Goal: Task Accomplishment & Management: Complete application form

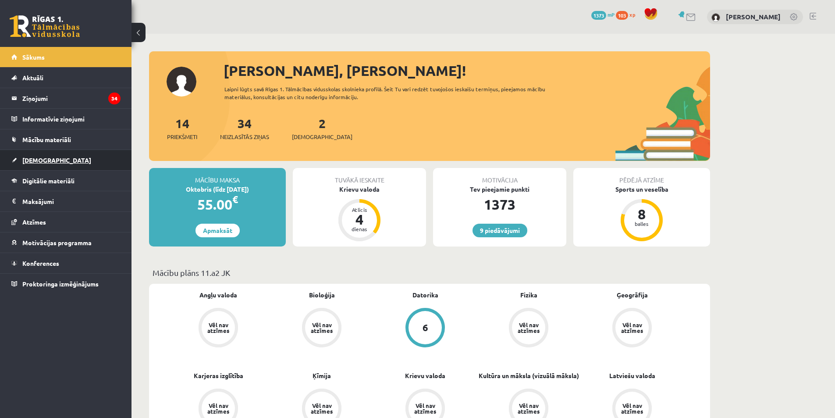
click at [69, 157] on link "[DEMOGRAPHIC_DATA]" at bounding box center [65, 160] width 109 height 20
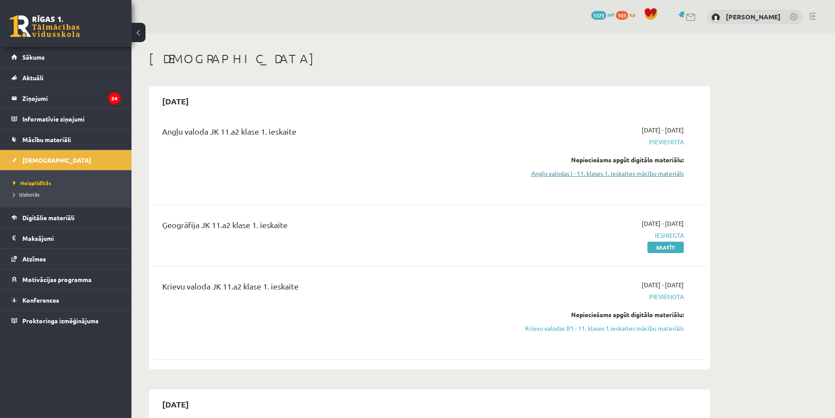
click at [606, 170] on link "Angļu valodas I - 11. klases 1. ieskaites mācību materiāls" at bounding box center [600, 173] width 165 height 9
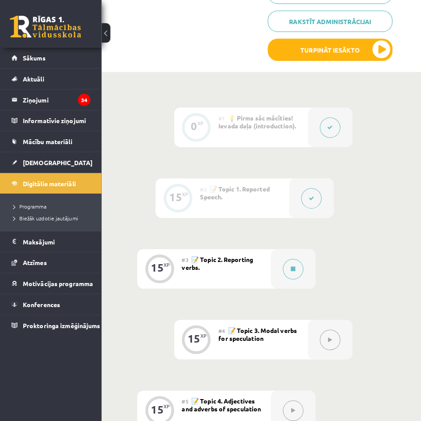
scroll to position [263, 0]
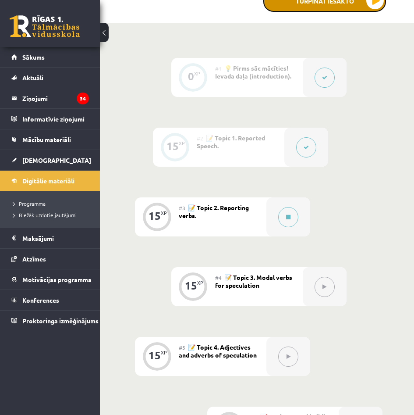
click at [363, 9] on button "Turpināt iesākto" at bounding box center [324, 1] width 123 height 22
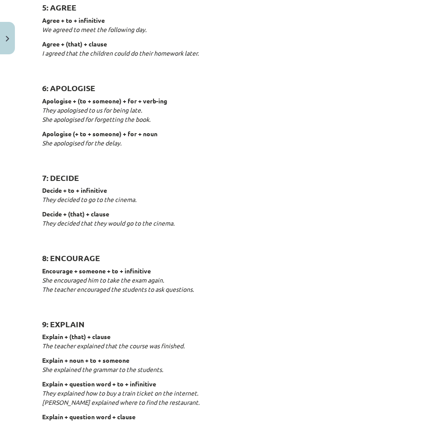
scroll to position [657, 0]
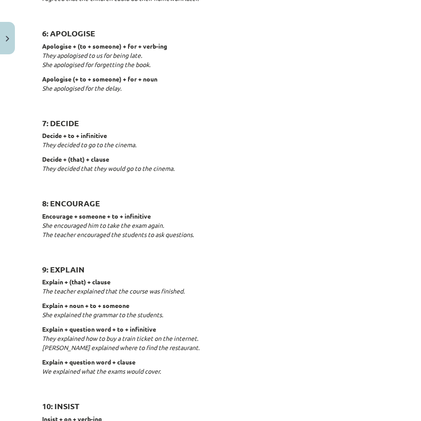
click at [110, 227] on em "She encouraged him to take the exam again." at bounding box center [103, 225] width 122 height 8
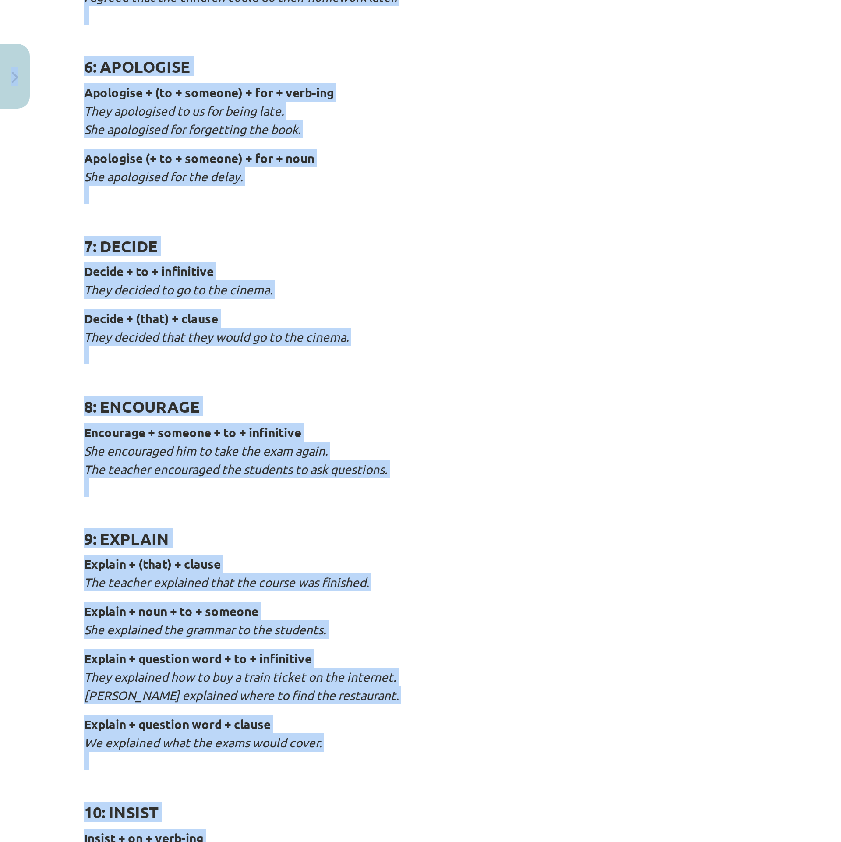
scroll to position [850, 0]
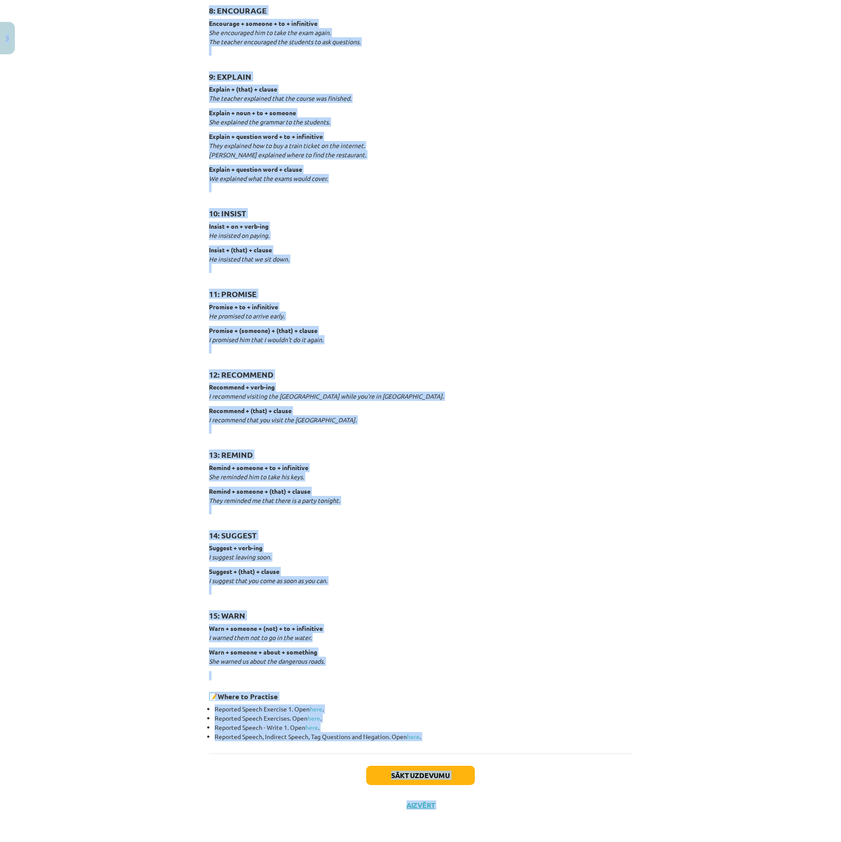
click at [323, 414] on p "Remind + someone + (that) + clause They reminded me that there is a party tonig…" at bounding box center [420, 501] width 423 height 28
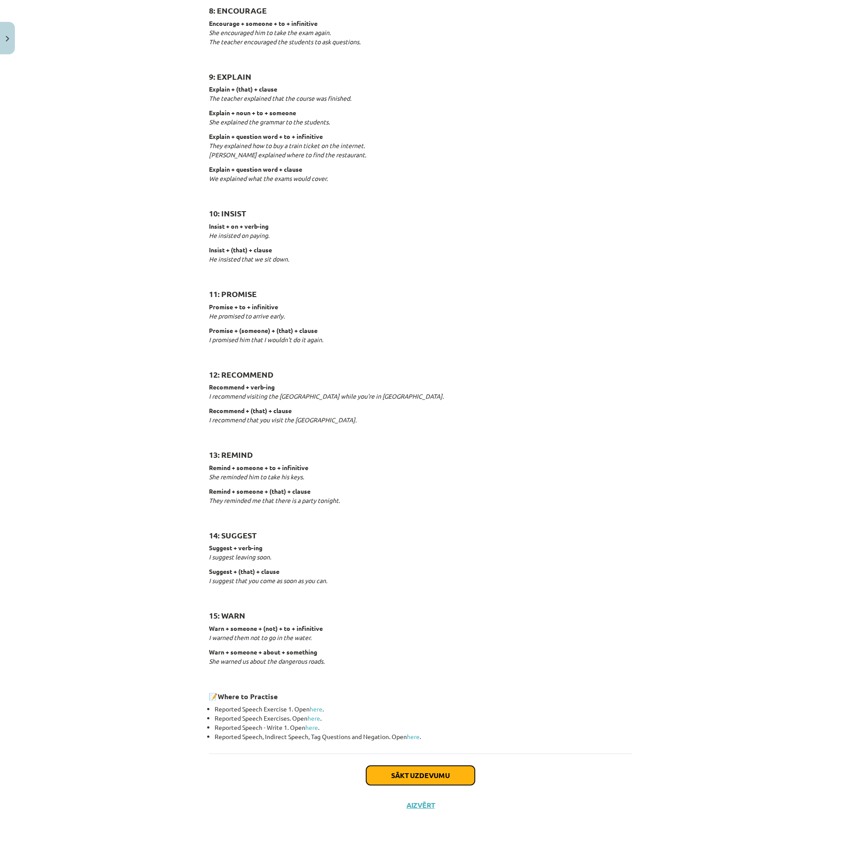
drag, startPoint x: 404, startPoint y: 773, endPoint x: 388, endPoint y: 768, distance: 16.6
click at [391, 414] on button "Sākt uzdevumu" at bounding box center [420, 775] width 109 height 19
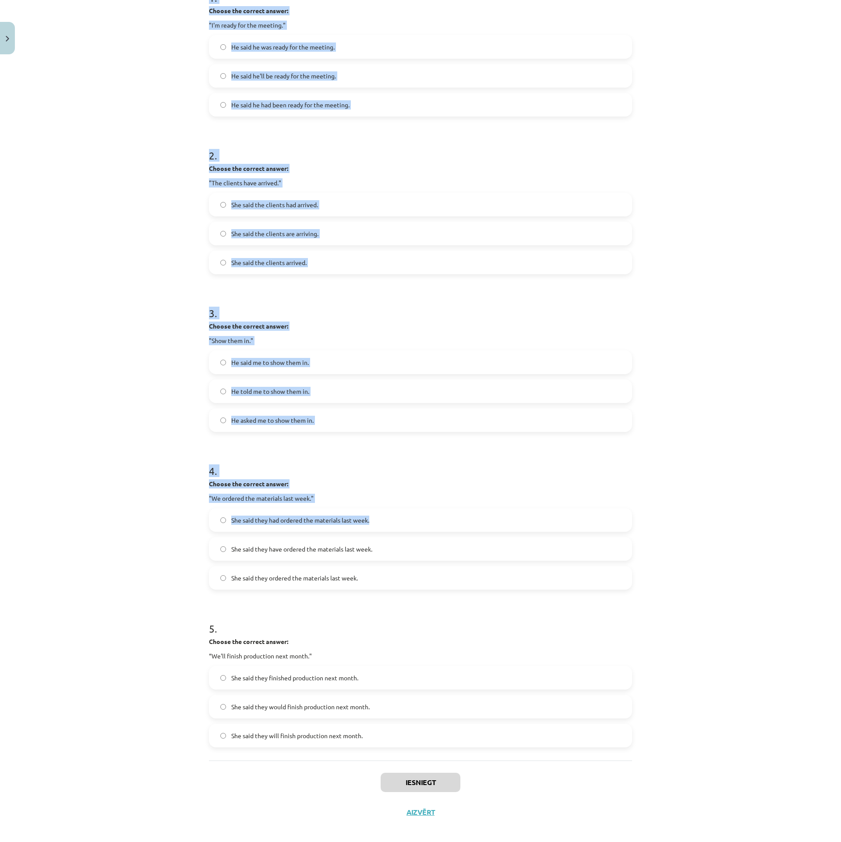
scroll to position [207, 0]
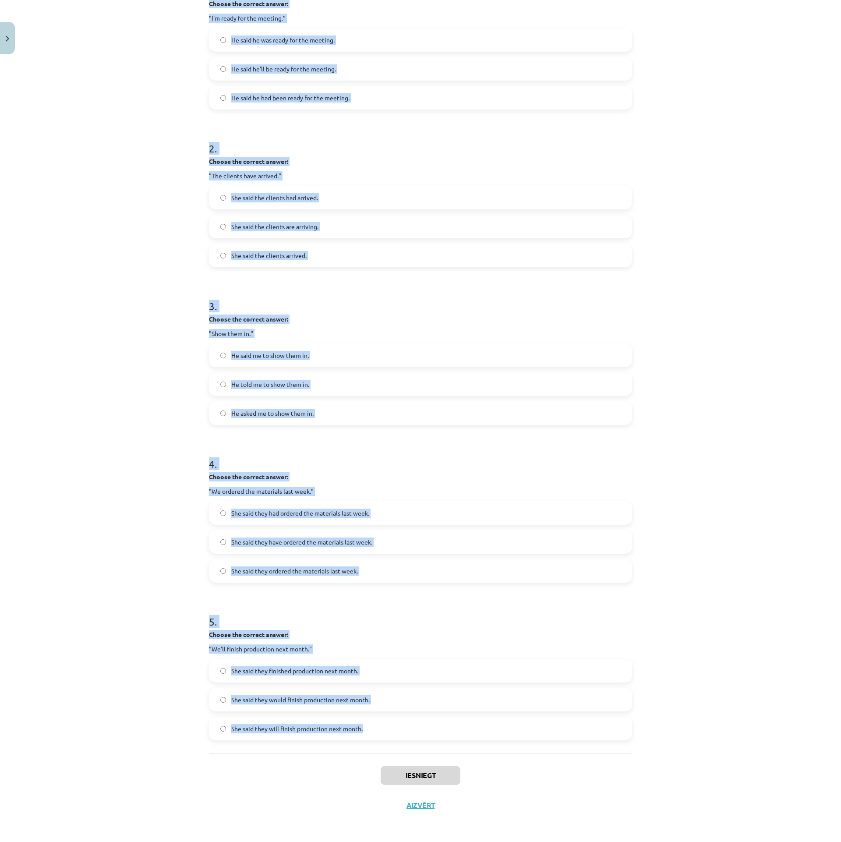
drag, startPoint x: 195, startPoint y: 150, endPoint x: 521, endPoint y: 723, distance: 659.4
click at [414, 414] on div "Mācību tēma: Angļu valodas i - 11. klases 1. ieskaites mācību materiāls #3 📝 To…" at bounding box center [420, 421] width 841 height 842
copy form "1 . Choose the correct answer: "I'm ready for the meeting." He said he was read…"
click at [414, 380] on div "Mācību tēma: Angļu valodas i - 11. klases 1. ieskaites mācību materiāls #3 📝 To…" at bounding box center [420, 421] width 841 height 842
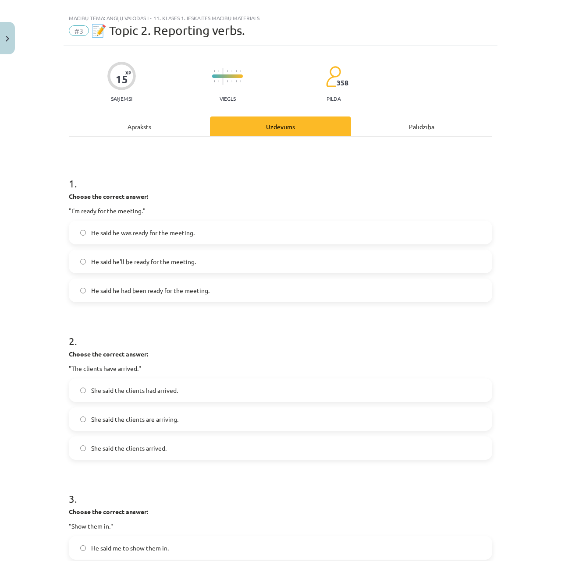
scroll to position [0, 0]
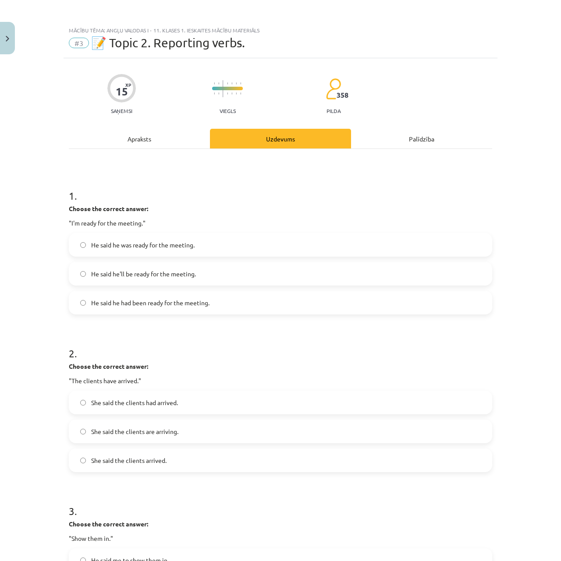
click at [153, 298] on span "He said he had been ready for the meeting." at bounding box center [150, 302] width 118 height 9
click at [170, 279] on span "He said he'll be ready for the meeting." at bounding box center [143, 273] width 105 height 9
click at [162, 253] on label "He said he was ready for the meeting." at bounding box center [281, 245] width 422 height 22
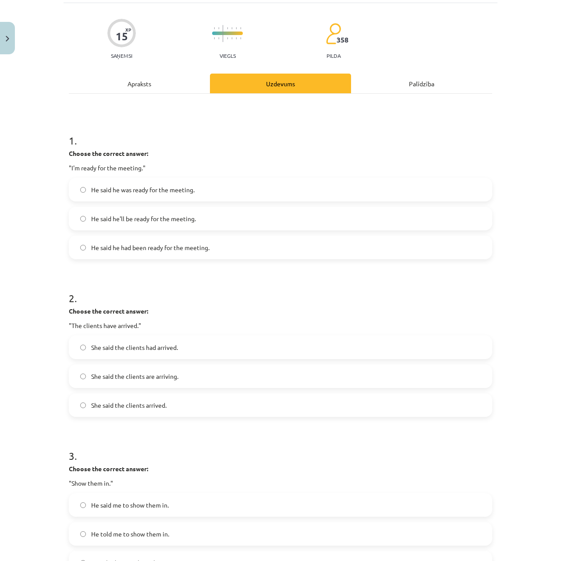
scroll to position [58, 0]
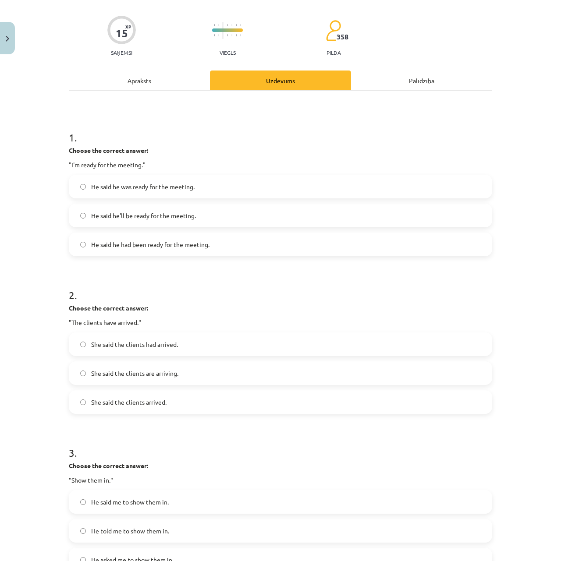
click at [139, 352] on label "She said the clients had arrived." at bounding box center [281, 344] width 422 height 22
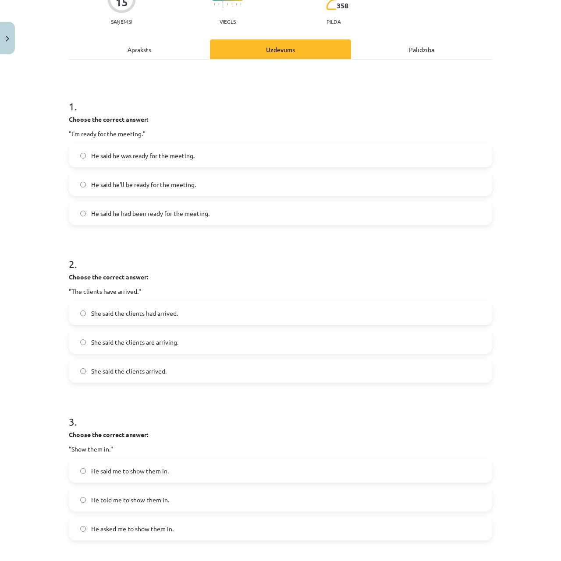
scroll to position [234, 0]
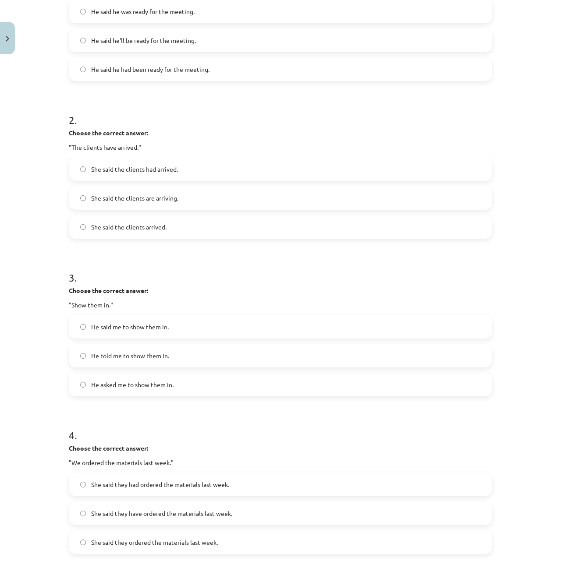
click at [121, 334] on label "He said me to show them in." at bounding box center [281, 327] width 422 height 22
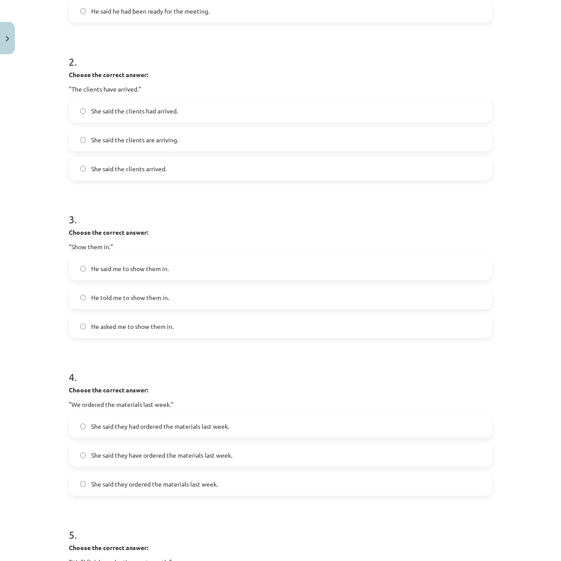
click at [151, 300] on span "He told me to show them in." at bounding box center [130, 297] width 78 height 9
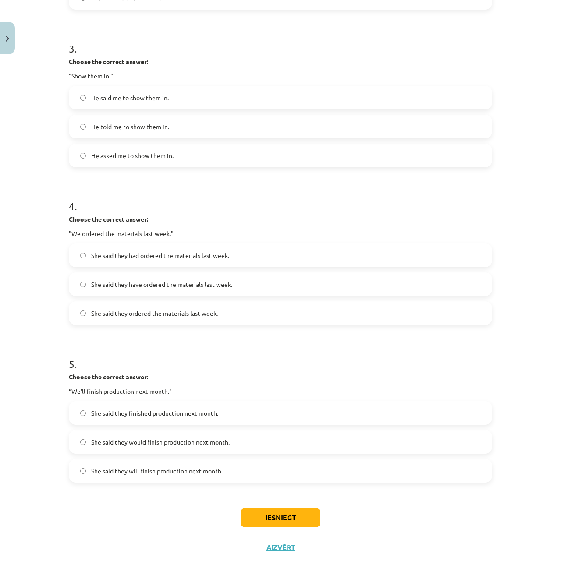
scroll to position [467, 0]
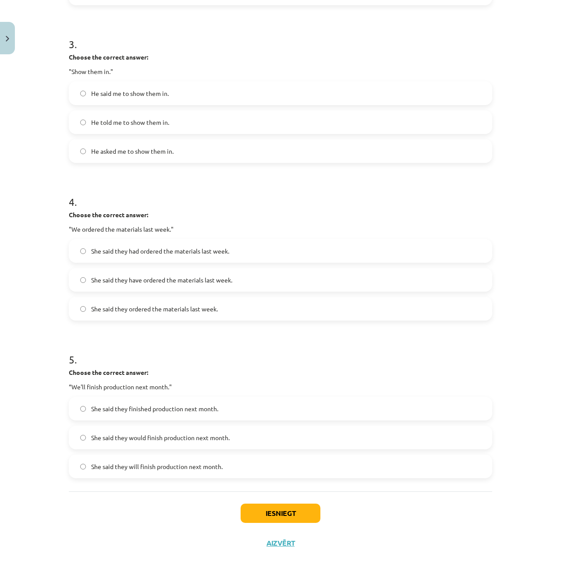
click at [160, 248] on span "She said they had ordered the materials last week." at bounding box center [160, 251] width 138 height 9
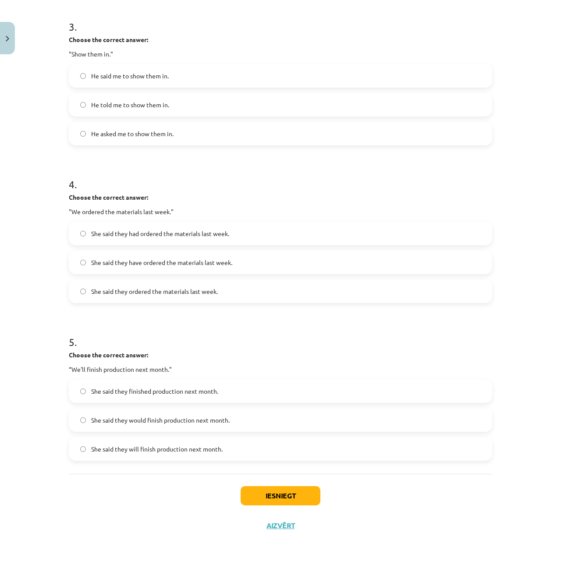
scroll to position [486, 0]
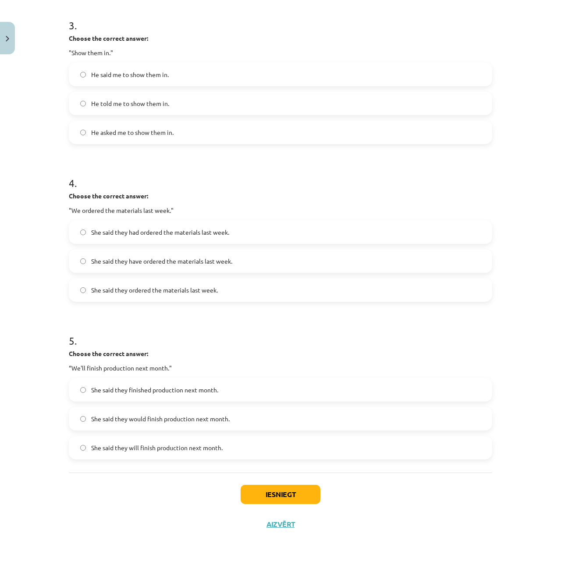
click at [207, 414] on span "She said they will finish production next month." at bounding box center [156, 447] width 131 height 9
click at [263, 414] on button "Iesniegt" at bounding box center [281, 494] width 80 height 19
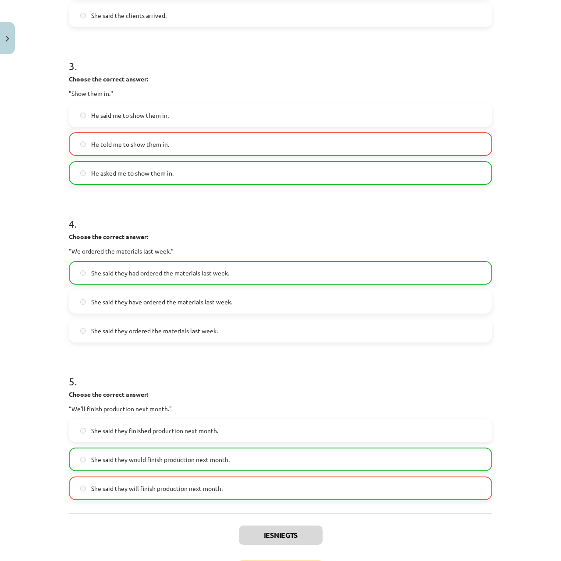
scroll to position [514, 0]
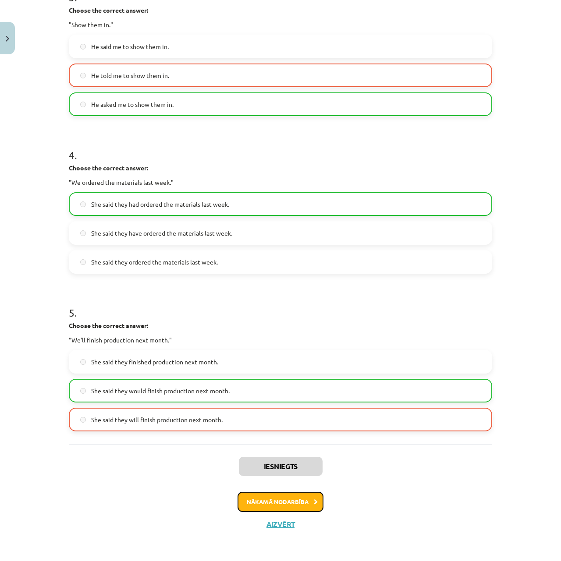
click at [258, 414] on button "Nākamā nodarbība" at bounding box center [280, 502] width 86 height 20
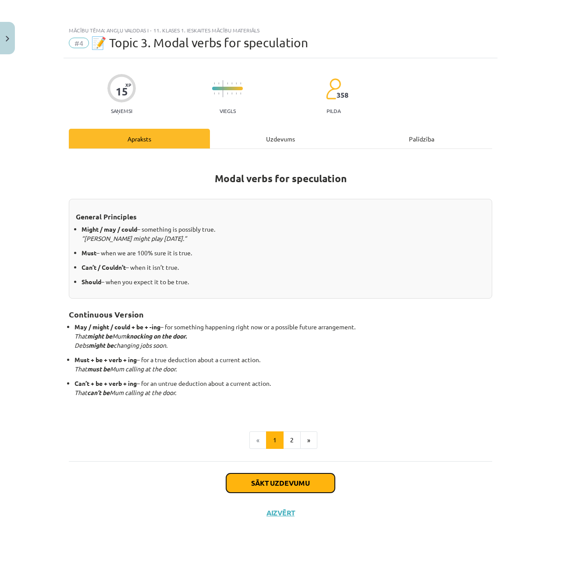
click at [288, 414] on button "Sākt uzdevumu" at bounding box center [280, 483] width 109 height 19
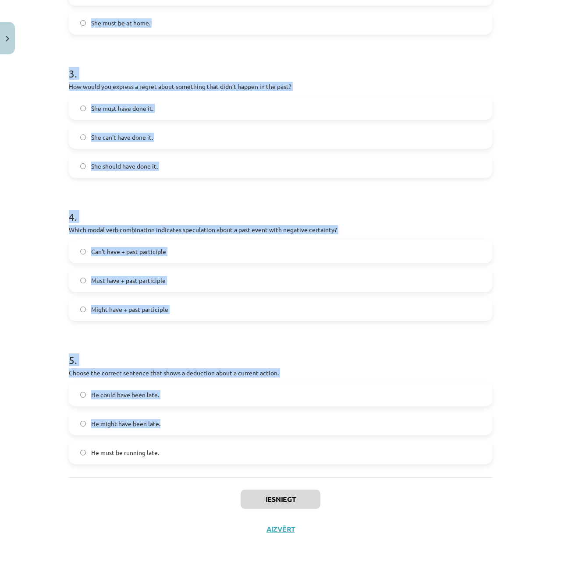
scroll to position [414, 0]
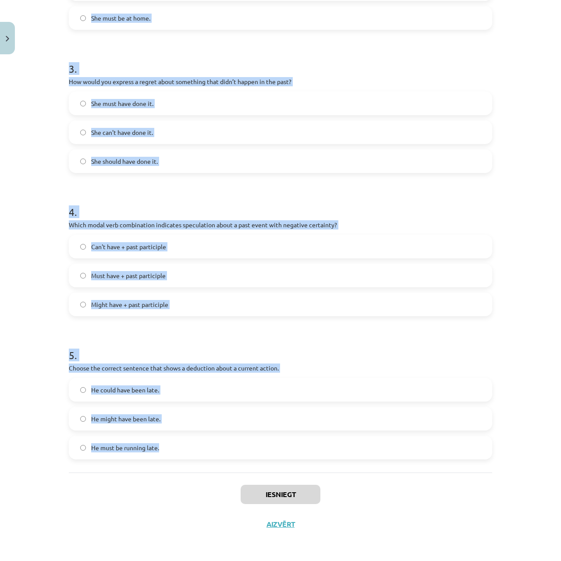
drag, startPoint x: 51, startPoint y: 193, endPoint x: 339, endPoint y: 454, distance: 388.7
click at [339, 414] on div "Mācību tēma: Angļu valodas i - 11. klases 1. ieskaites mācību materiāls #4 📝 To…" at bounding box center [280, 280] width 561 height 561
copy form "1 . Which modal verb would you use to speculate about something that is possibl…"
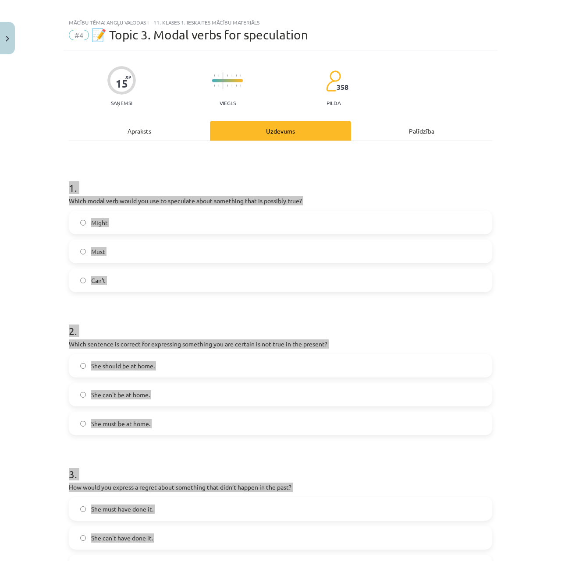
scroll to position [0, 0]
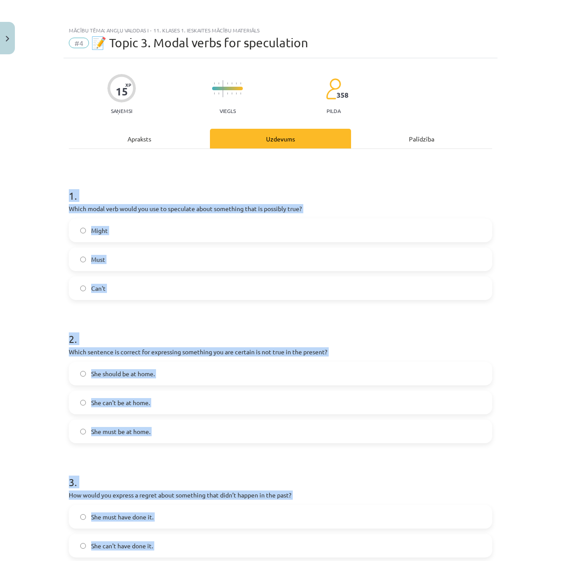
click at [183, 260] on label "Must" at bounding box center [281, 259] width 422 height 22
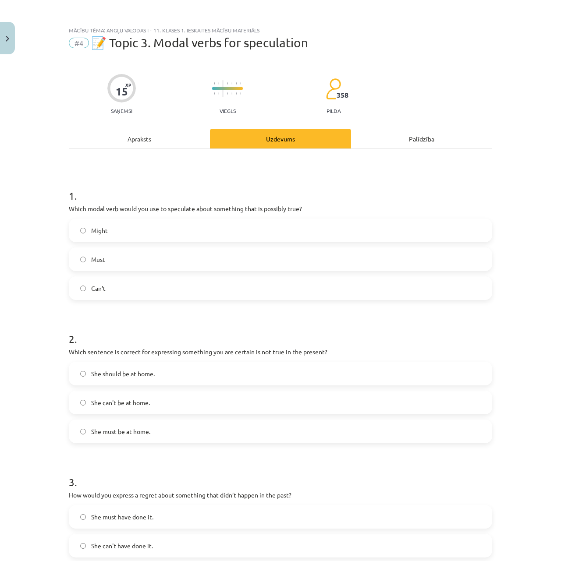
click at [169, 231] on label "Might" at bounding box center [281, 231] width 422 height 22
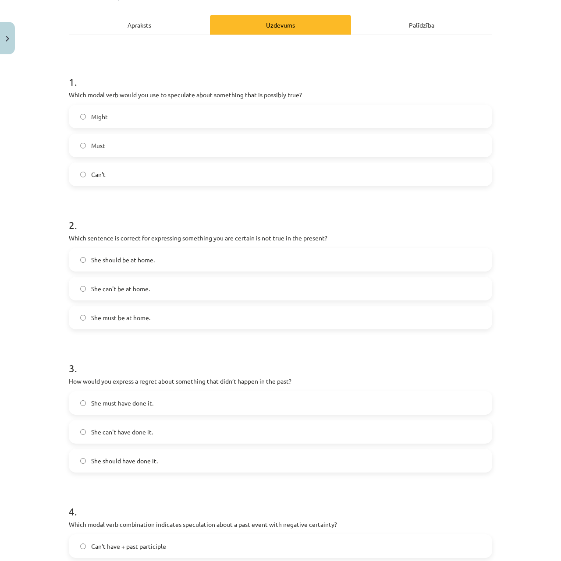
scroll to position [117, 0]
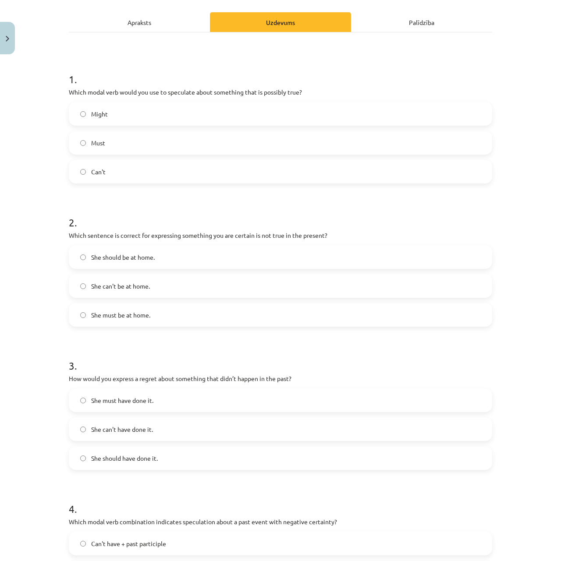
click at [149, 286] on label "She can't be at home." at bounding box center [281, 286] width 422 height 22
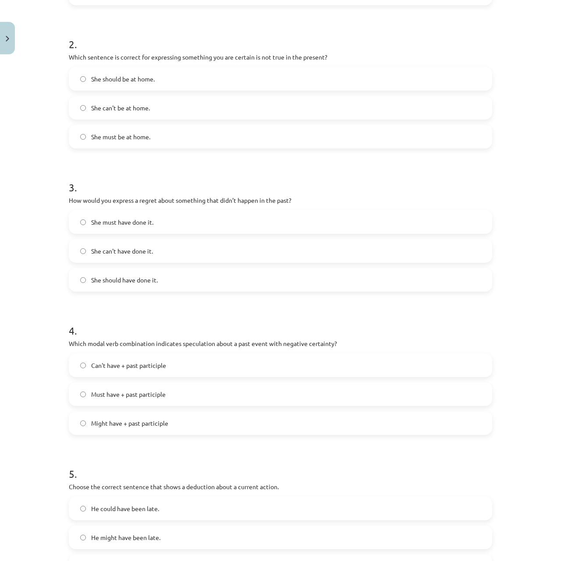
scroll to position [292, 0]
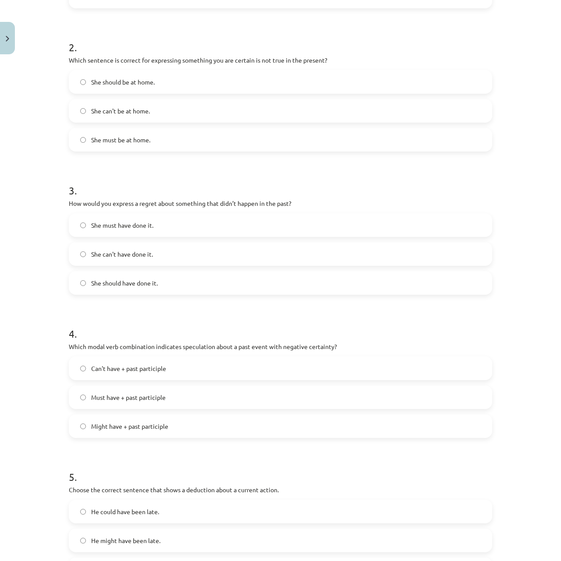
click at [151, 279] on span "She should have done it." at bounding box center [124, 283] width 67 height 9
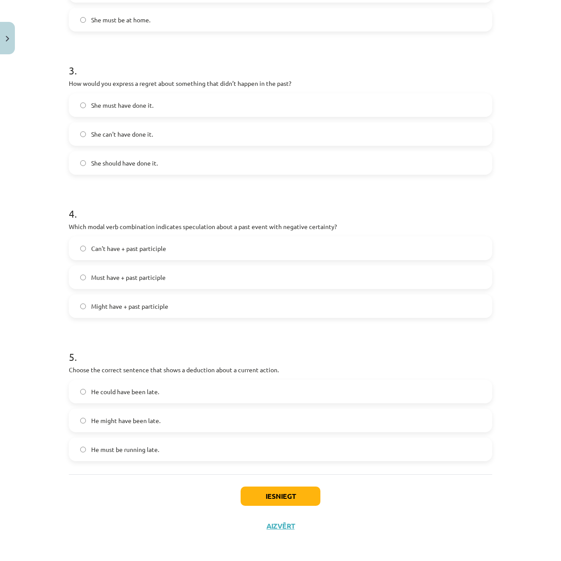
scroll to position [414, 0]
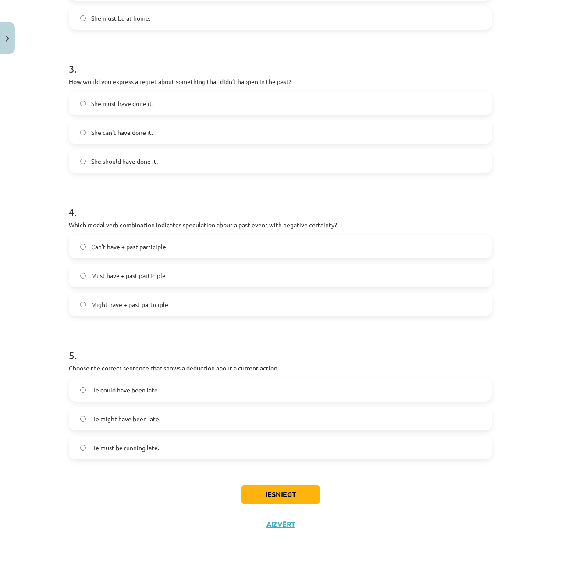
click at [145, 255] on label "Can't have + past participle" at bounding box center [281, 247] width 422 height 22
click at [152, 414] on span "He might have been late." at bounding box center [125, 419] width 69 height 9
click at [152, 414] on span "He must be running late." at bounding box center [125, 447] width 68 height 9
click at [284, 414] on button "Iesniegt" at bounding box center [281, 494] width 80 height 19
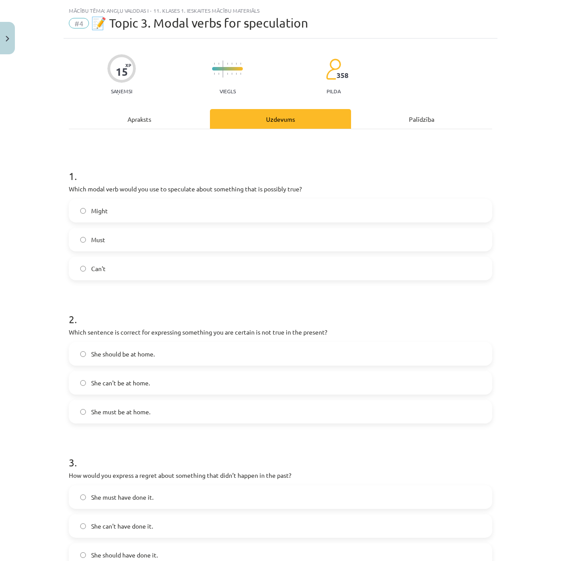
scroll to position [0, 0]
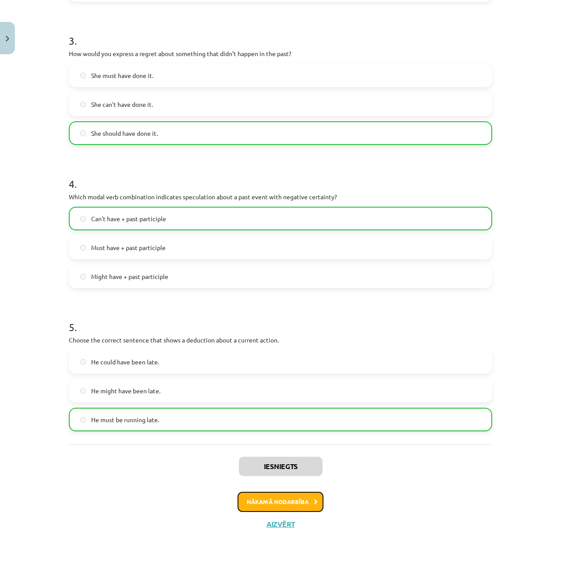
click at [291, 414] on button "Nākamā nodarbība" at bounding box center [280, 502] width 86 height 20
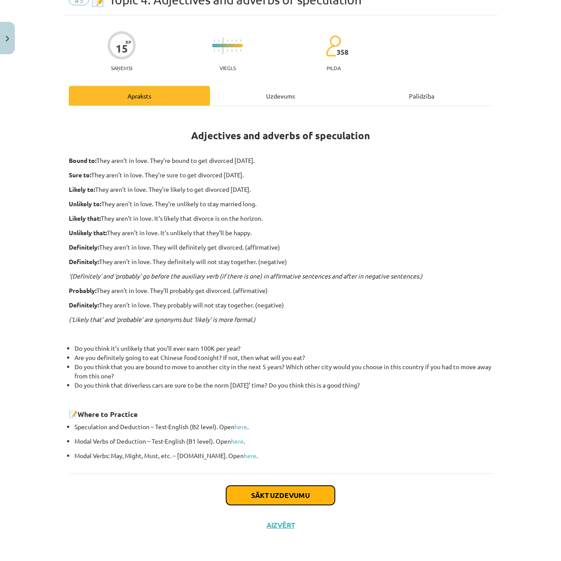
click at [291, 414] on button "Sākt uzdevumu" at bounding box center [280, 495] width 109 height 19
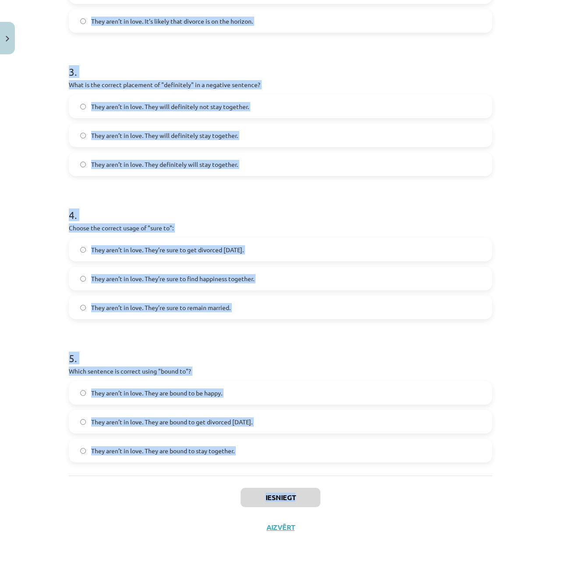
scroll to position [428, 0]
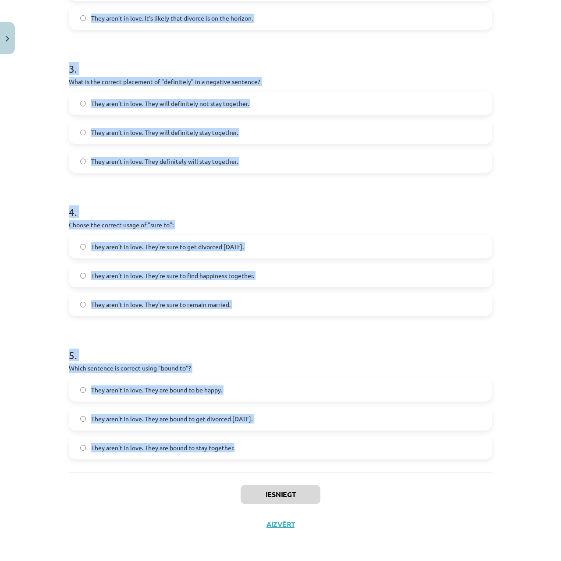
drag, startPoint x: 60, startPoint y: 46, endPoint x: 346, endPoint y: 456, distance: 498.9
click at [346, 414] on div "15 XP Saņemsi Viegls 358 pilda Apraksts Uzdevums Palīdzība 1 . Choose the corre…" at bounding box center [281, 84] width 434 height 909
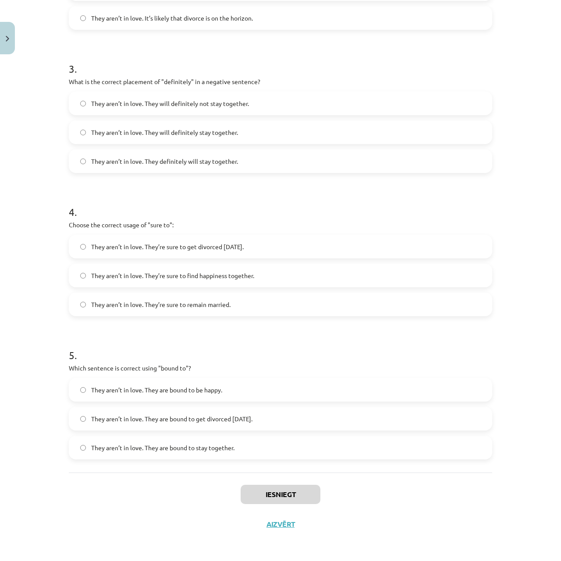
drag, startPoint x: 365, startPoint y: 481, endPoint x: 352, endPoint y: 476, distance: 14.2
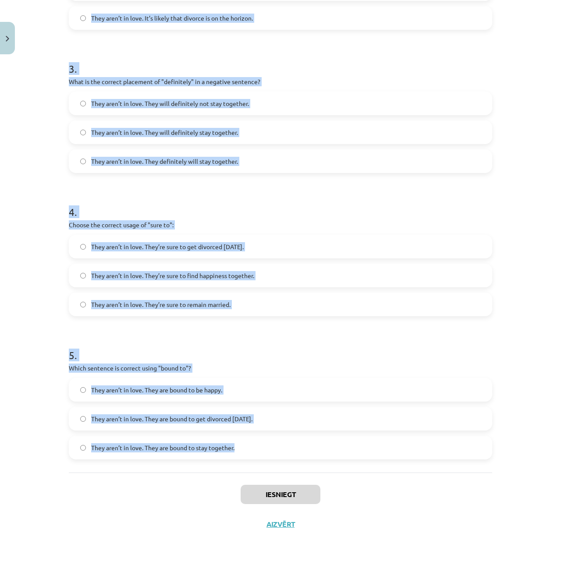
drag, startPoint x: 74, startPoint y: 182, endPoint x: 302, endPoint y: 460, distance: 359.2
click at [302, 414] on div "15 XP Saņemsi Viegls 358 pilda Apraksts Uzdevums Palīdzība 1 . Choose the corre…" at bounding box center [281, 84] width 434 height 909
copy form "1 . Choose the correct sentence using "probably" in an affirmative context: The…"
click at [414, 360] on div "Mācību tēma: Angļu valodas i - 11. klases 1. ieskaites mācību materiāls #5 📝 To…" at bounding box center [280, 280] width 561 height 561
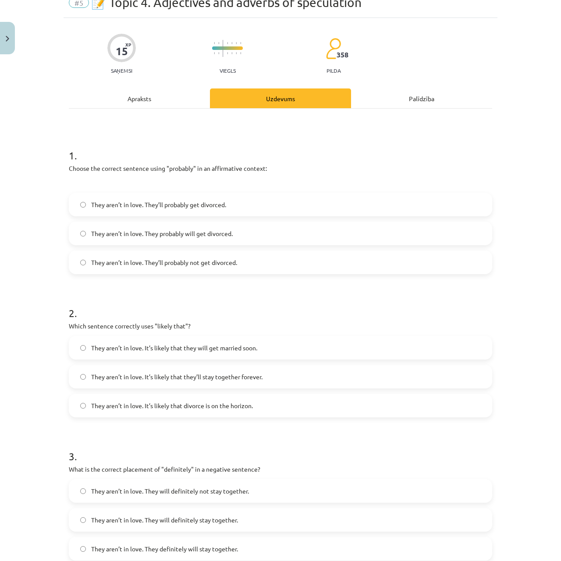
scroll to position [0, 0]
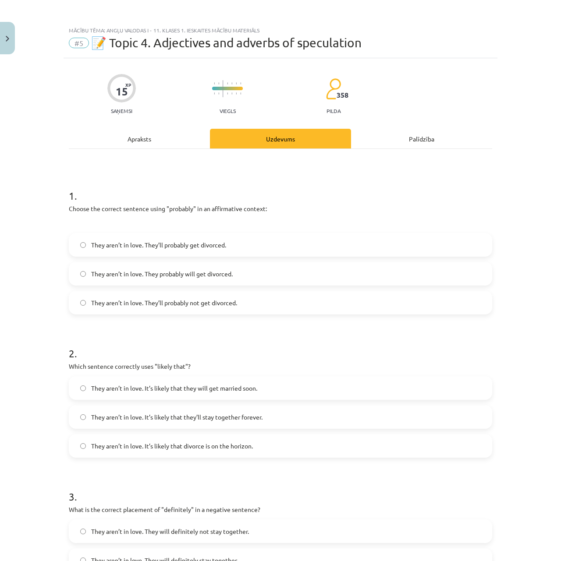
click at [178, 252] on label "They aren’t in love. They’ll probably get divorced." at bounding box center [281, 245] width 422 height 22
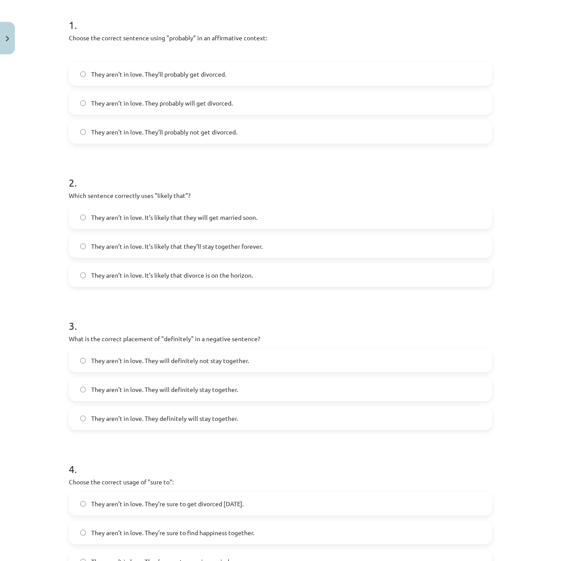
scroll to position [175, 0]
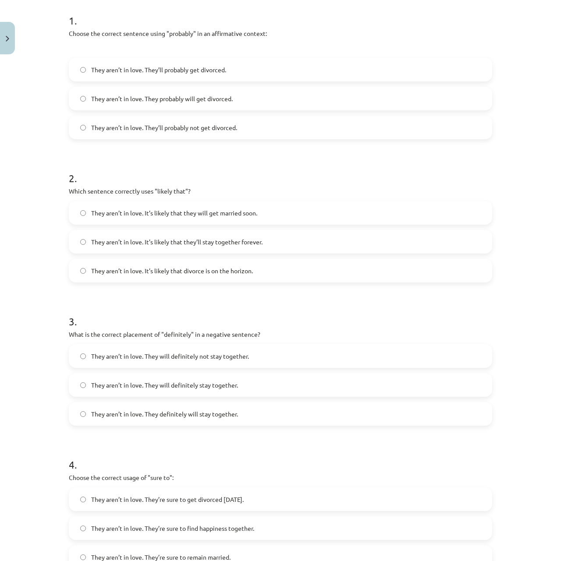
click at [172, 217] on span "They aren’t in love. It’s likely that they will get married soon." at bounding box center [174, 213] width 166 height 9
click at [190, 244] on span "They aren’t in love. It’s likely that they’ll stay together forever." at bounding box center [176, 241] width 171 height 9
click at [205, 269] on span "They aren’t in love. It’s likely that divorce is on the horizon." at bounding box center [172, 270] width 162 height 9
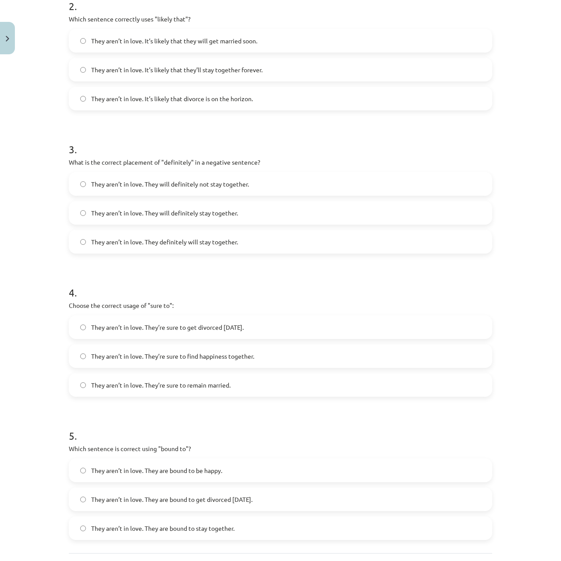
scroll to position [351, 0]
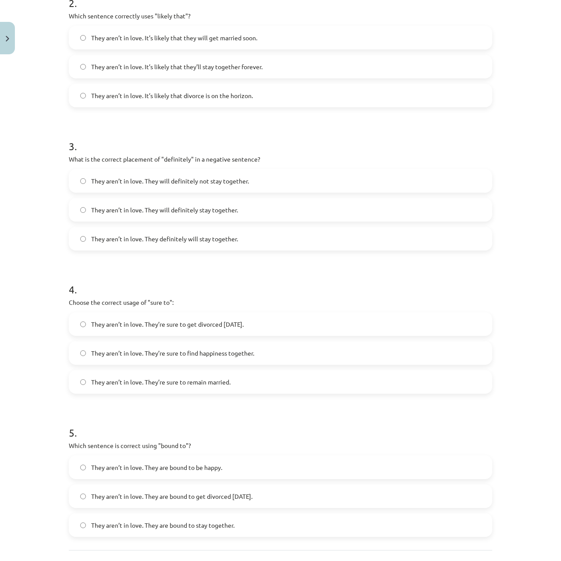
click at [177, 183] on span "They aren’t in love. They will definitely not stay together." at bounding box center [170, 181] width 158 height 9
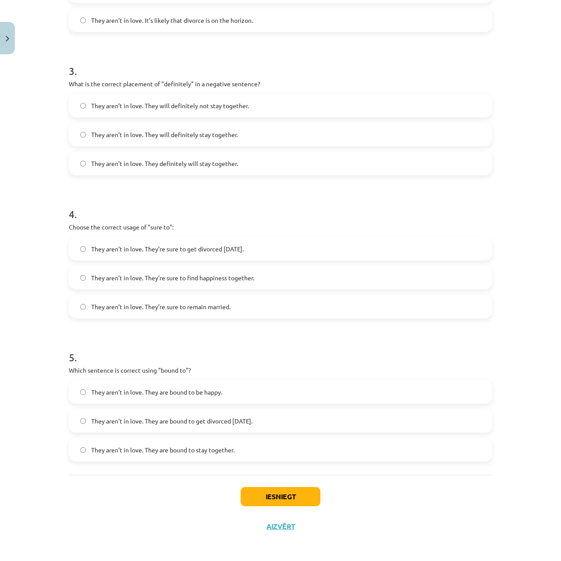
scroll to position [428, 0]
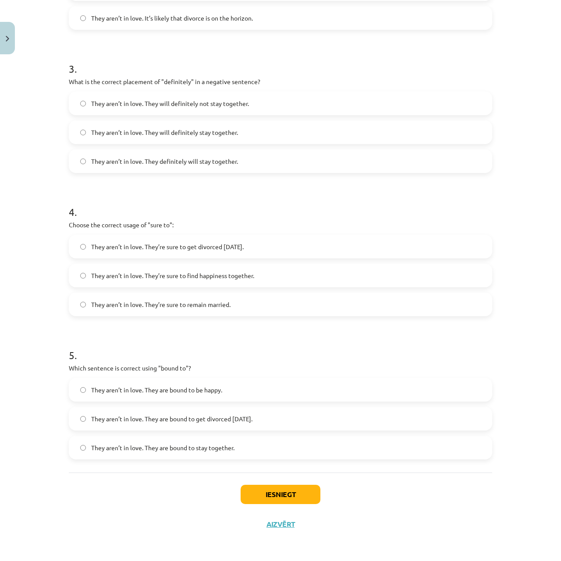
click at [195, 252] on label "They aren’t in love. They’re sure to get divorced within six months." at bounding box center [281, 247] width 422 height 22
click at [242, 414] on span "They aren’t in love. They are bound to get divorced within six months." at bounding box center [171, 419] width 161 height 9
click at [288, 414] on button "Iesniegt" at bounding box center [281, 494] width 80 height 19
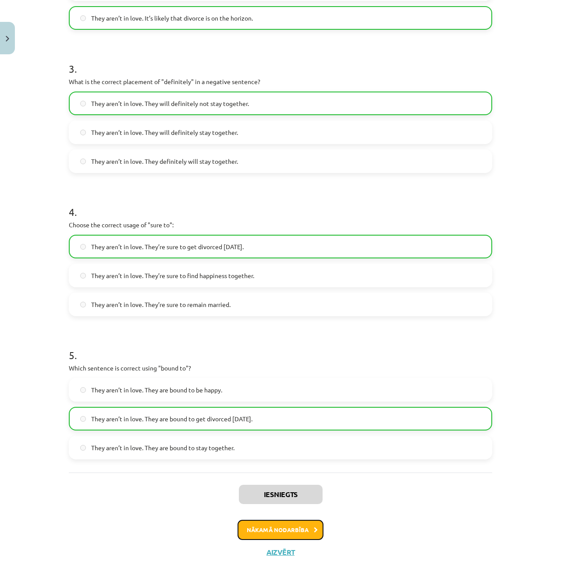
click at [283, 414] on button "Nākamā nodarbība" at bounding box center [280, 530] width 86 height 20
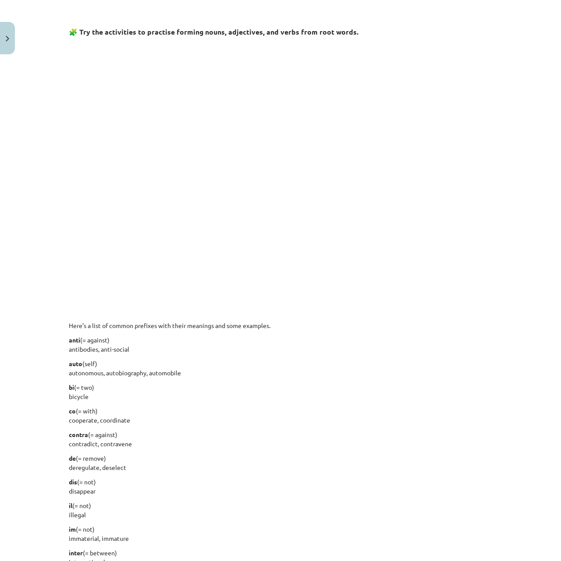
scroll to position [409, 0]
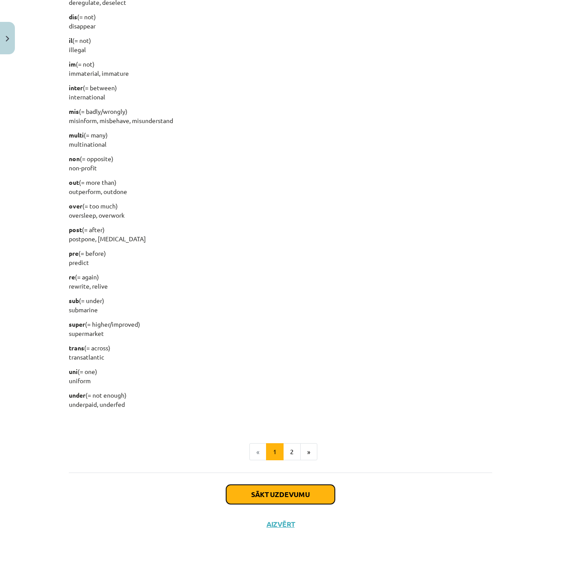
click at [274, 414] on button "Sākt uzdevumu" at bounding box center [280, 494] width 109 height 19
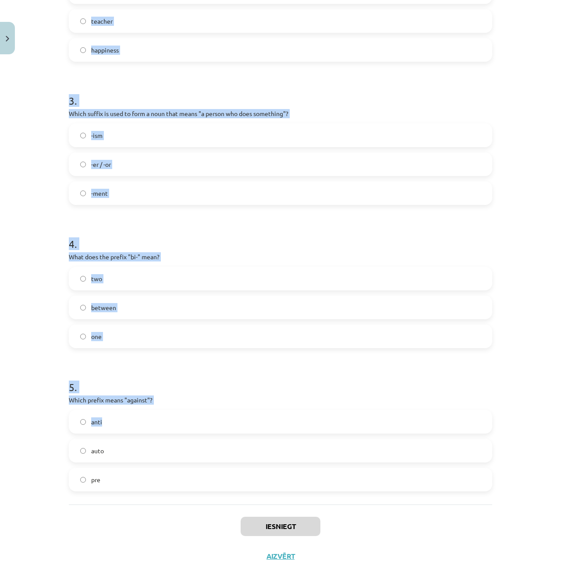
scroll to position [428, 0]
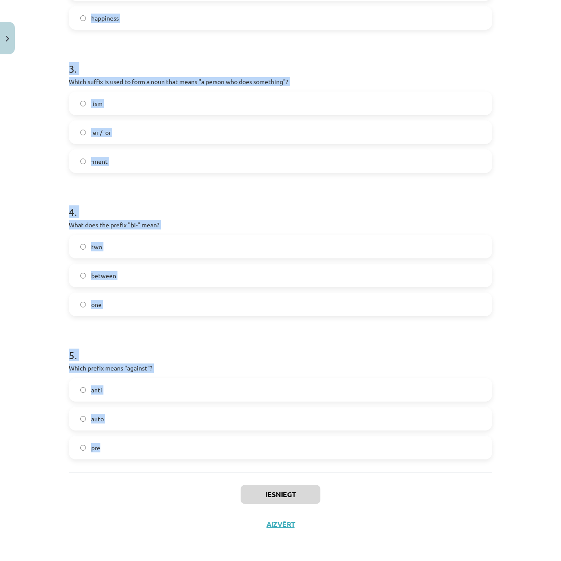
drag, startPoint x: 58, startPoint y: 165, endPoint x: 291, endPoint y: 460, distance: 376.5
click at [291, 414] on div "Mācību tēma: Angļu valodas i - 11. klases 1. ieskaites mācību materiāls #6 📝 To…" at bounding box center [280, 280] width 561 height 561
copy form "1 . What does the prefix "sub-" mean? across above under 2 . Which of the follo…"
click at [414, 349] on div "Mācību tēma: Angļu valodas i - 11. klases 1. ieskaites mācību materiāls #6 📝 To…" at bounding box center [280, 280] width 561 height 561
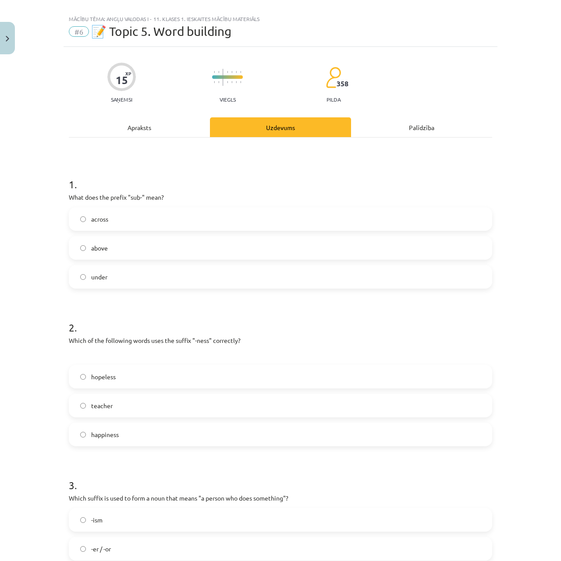
scroll to position [0, 0]
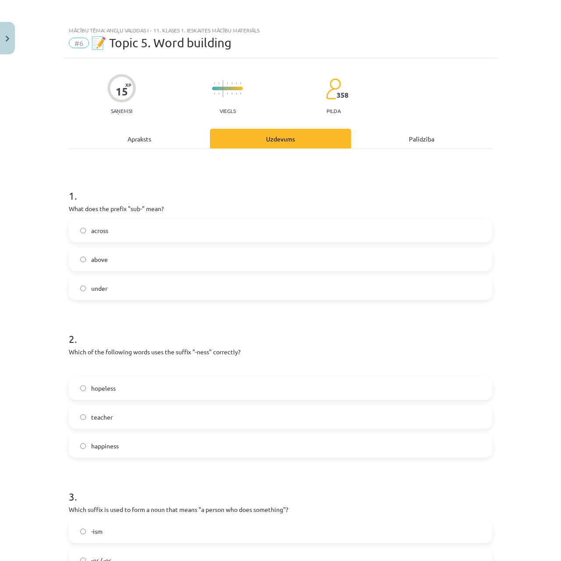
click at [164, 286] on label "under" at bounding box center [281, 288] width 422 height 22
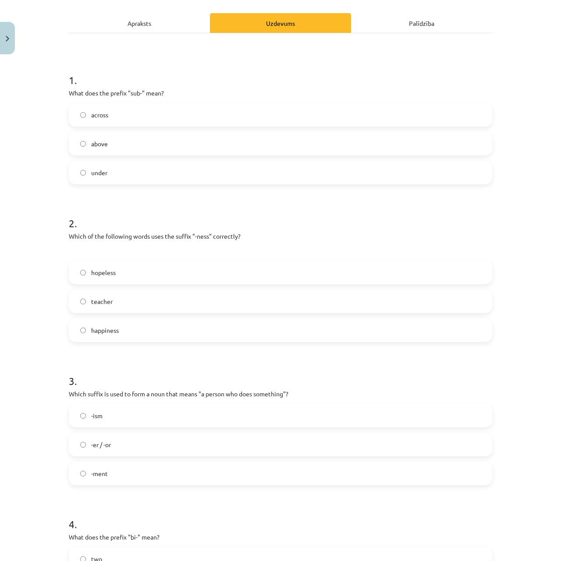
scroll to position [117, 0]
click at [160, 328] on label "happiness" at bounding box center [281, 330] width 422 height 22
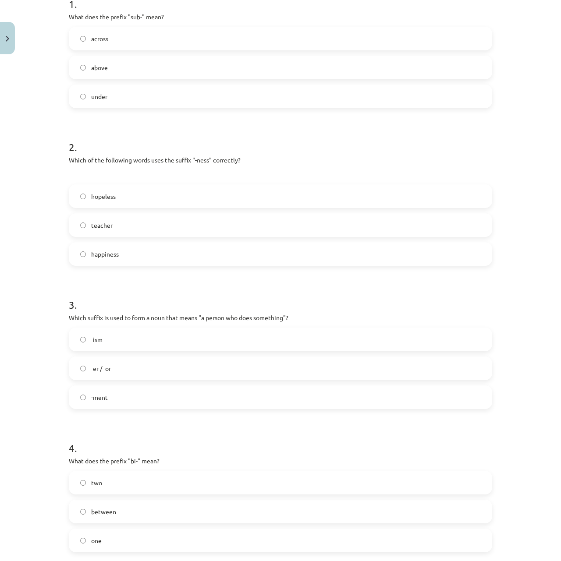
scroll to position [234, 0]
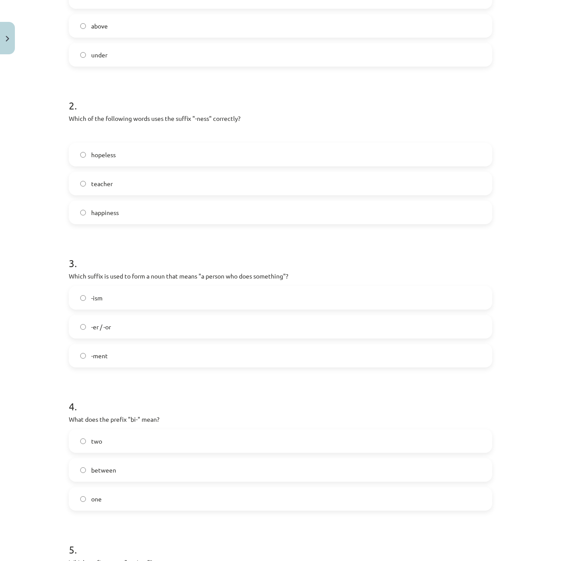
click at [132, 330] on label "-er / -or" at bounding box center [281, 327] width 422 height 22
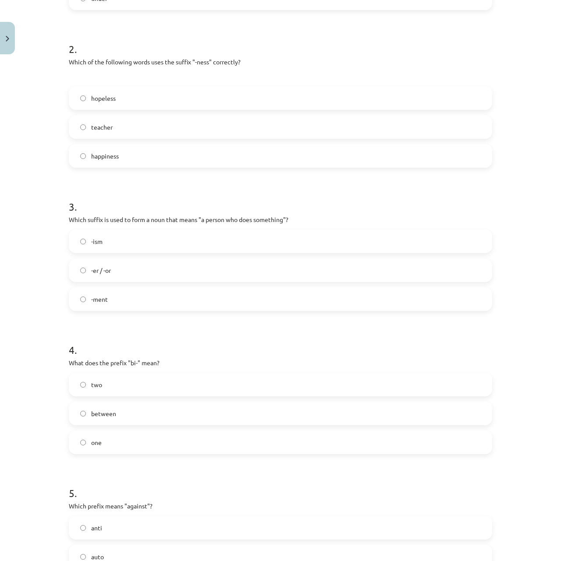
scroll to position [292, 0]
click at [108, 393] on label "two" at bounding box center [281, 383] width 422 height 22
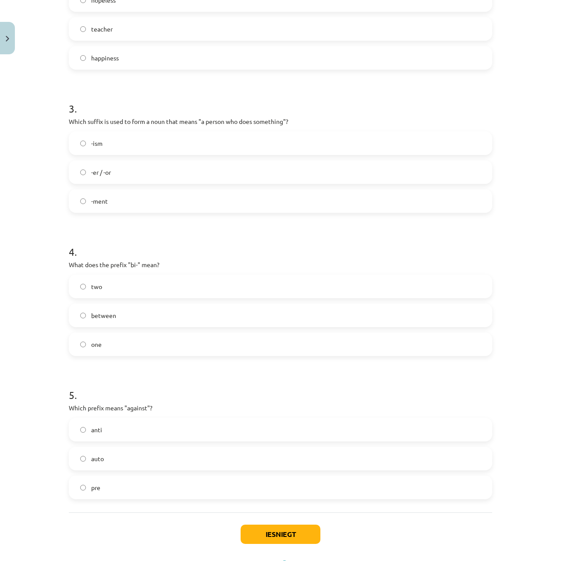
scroll to position [409, 0]
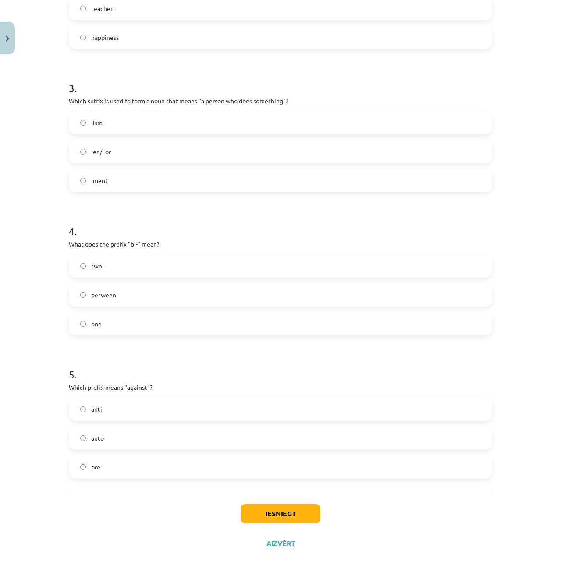
click at [149, 401] on label "anti" at bounding box center [281, 409] width 422 height 22
click at [301, 414] on button "Iesniegt" at bounding box center [281, 513] width 80 height 19
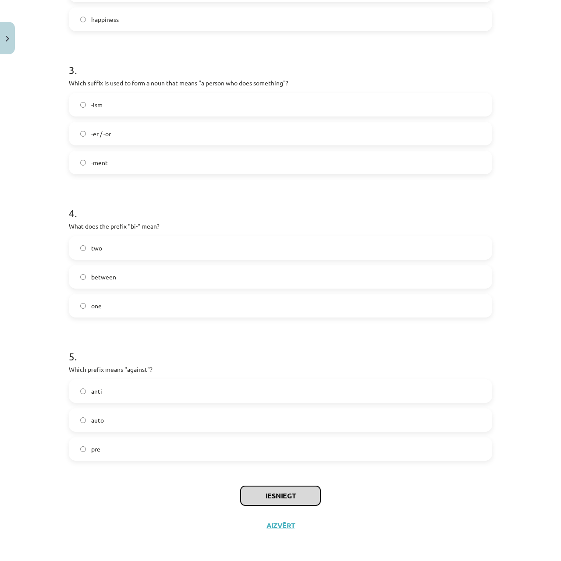
scroll to position [428, 0]
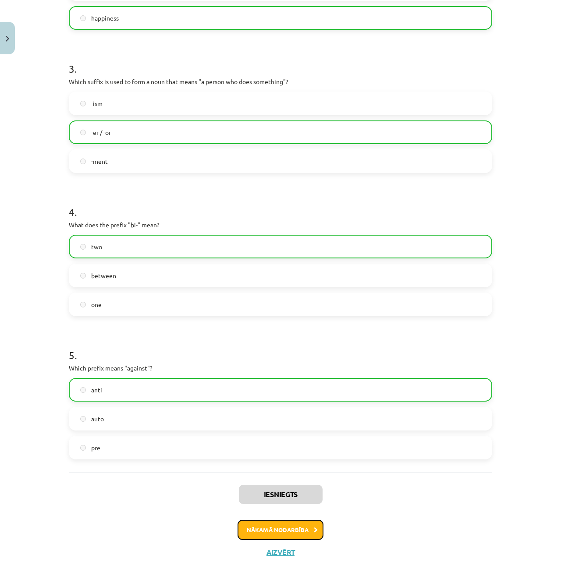
click at [276, 414] on button "Nākamā nodarbība" at bounding box center [280, 530] width 86 height 20
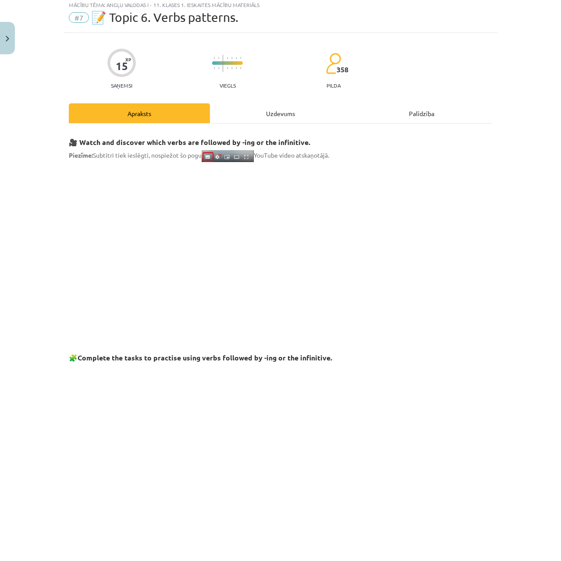
scroll to position [22, 0]
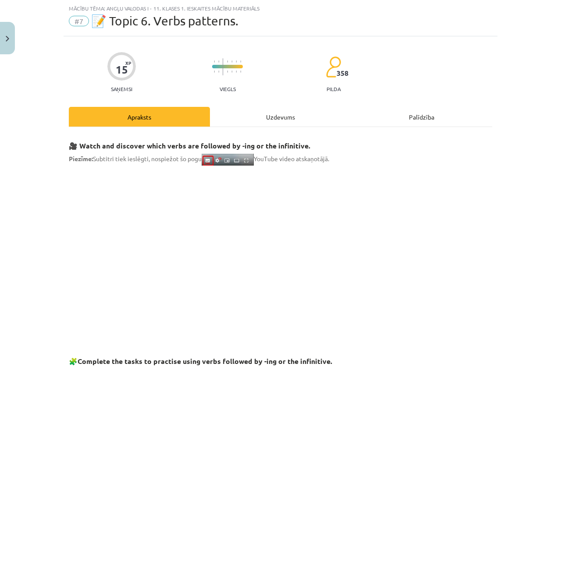
click at [281, 118] on div "Uzdevums" at bounding box center [280, 117] width 141 height 20
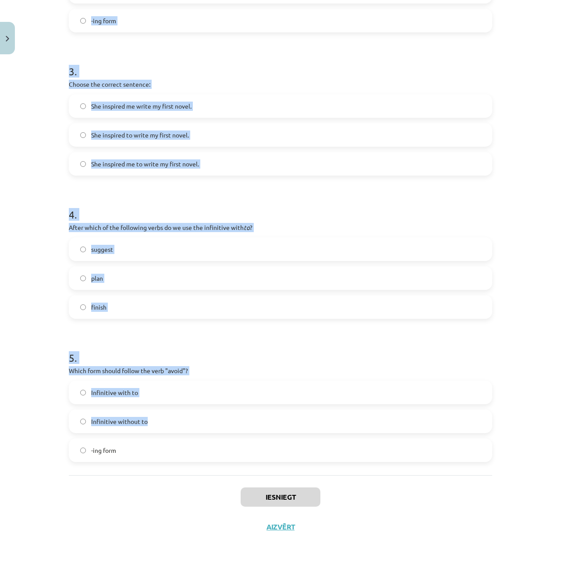
scroll to position [414, 0]
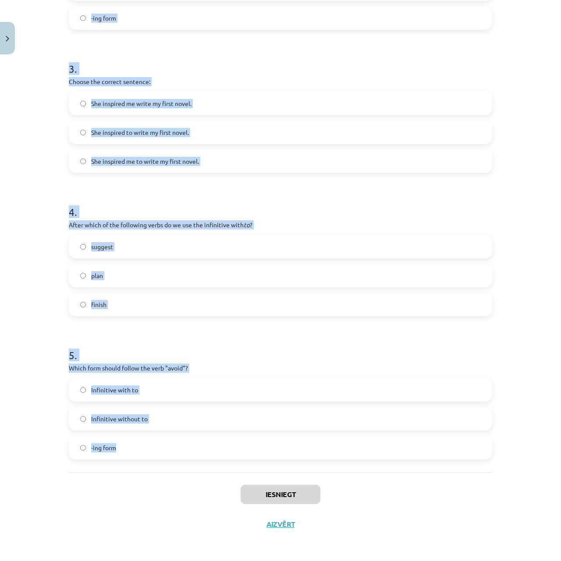
drag, startPoint x: 60, startPoint y: 148, endPoint x: 308, endPoint y: 457, distance: 396.6
click at [308, 414] on div "15 XP Saņemsi Viegls 358 pilda Apraksts Uzdevums Palīdzība 1 . What is the diff…" at bounding box center [281, 92] width 434 height 895
copy form "1 . What is the difference in meaning between "stop talking" and "stop to talk"…"
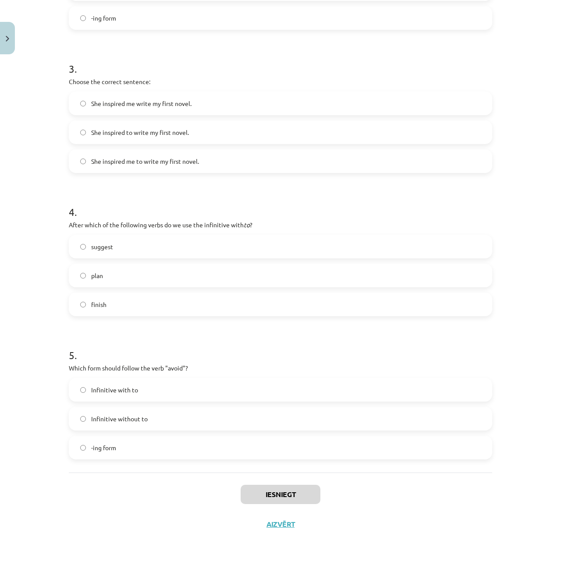
click at [414, 414] on div "Mācību tēma: Angļu valodas i - 11. klases 1. ieskaites mācību materiāls #7 📝 To…" at bounding box center [280, 280] width 561 height 561
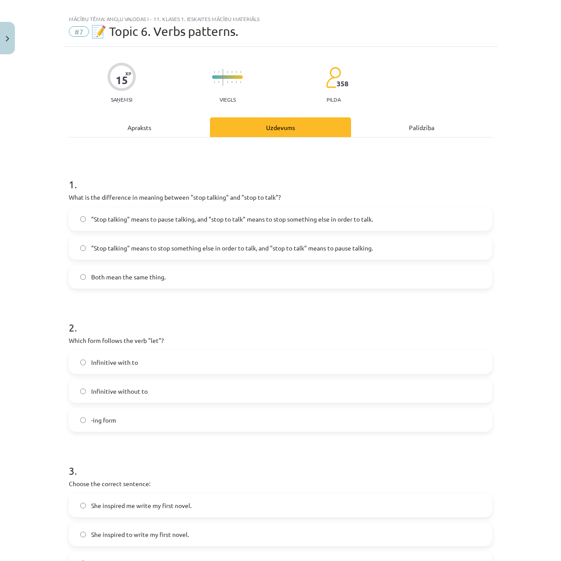
scroll to position [0, 0]
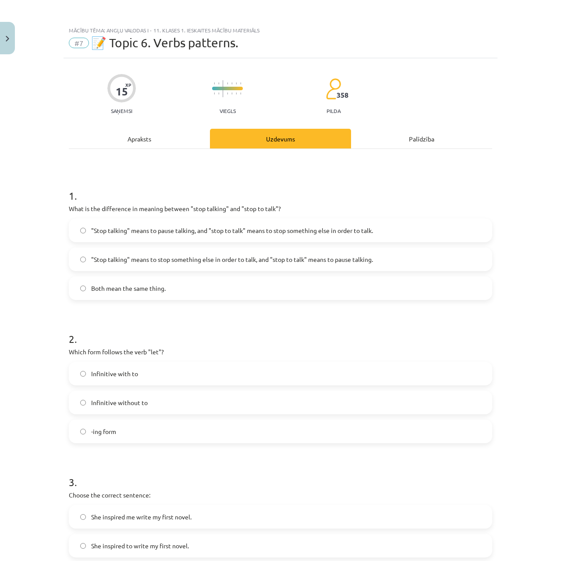
click at [175, 234] on span ""Stop talking" means to pause talking, and "stop to talk" means to stop somethi…" at bounding box center [232, 230] width 282 height 9
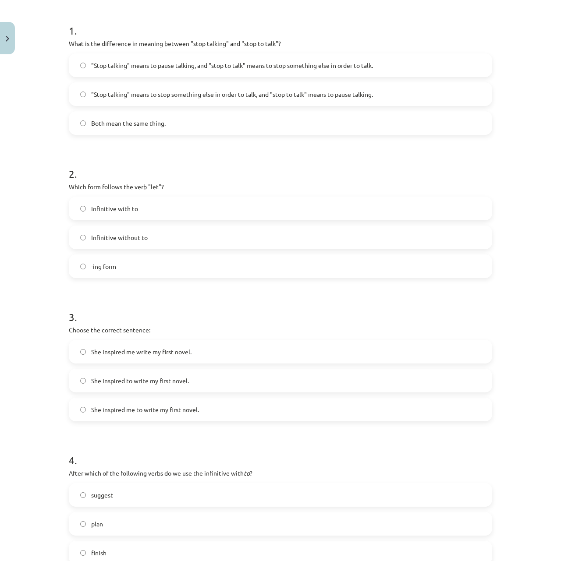
scroll to position [175, 0]
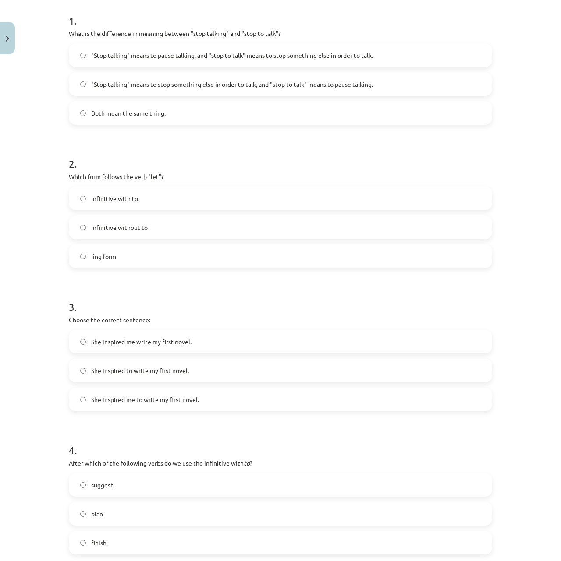
click at [136, 226] on span "Infinitive without to" at bounding box center [119, 227] width 57 height 9
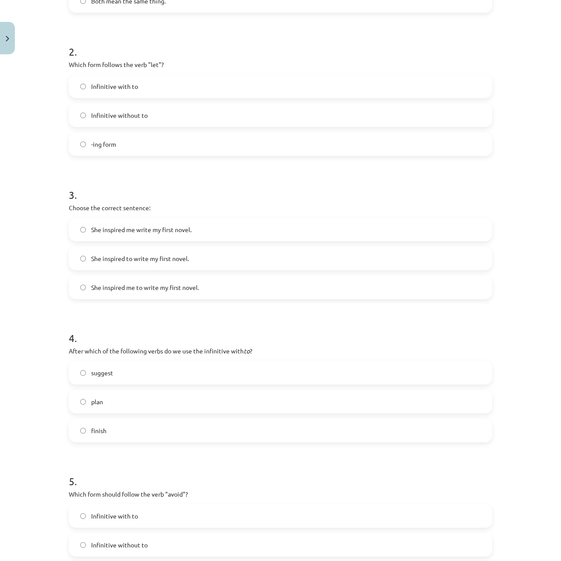
scroll to position [292, 0]
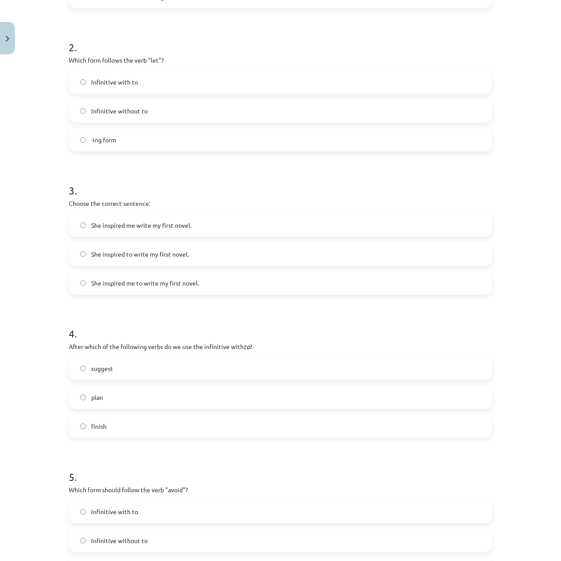
click at [168, 282] on span "She inspired me to write my first novel." at bounding box center [145, 283] width 108 height 9
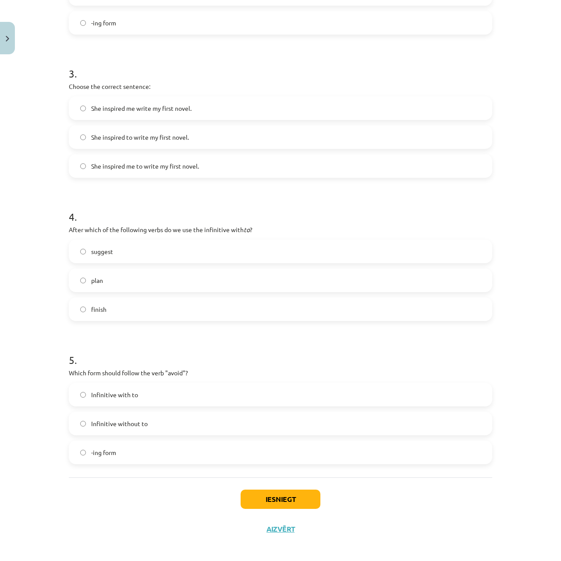
scroll to position [414, 0]
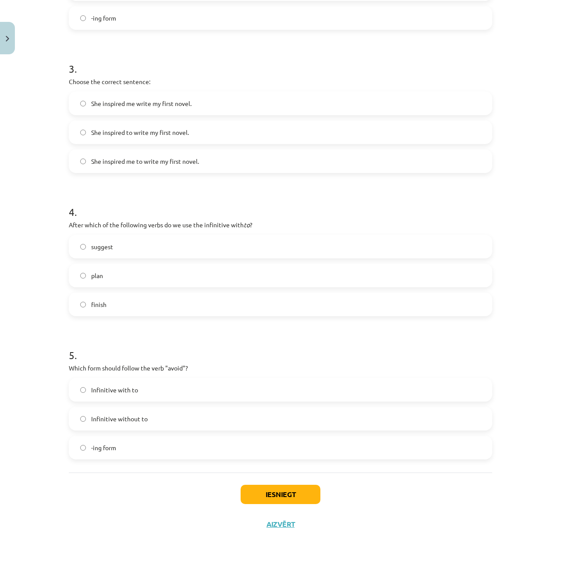
click at [184, 271] on label "plan" at bounding box center [281, 276] width 422 height 22
click at [130, 414] on label "-ing form" at bounding box center [281, 448] width 422 height 22
click at [290, 414] on button "Iesniegt" at bounding box center [281, 494] width 80 height 19
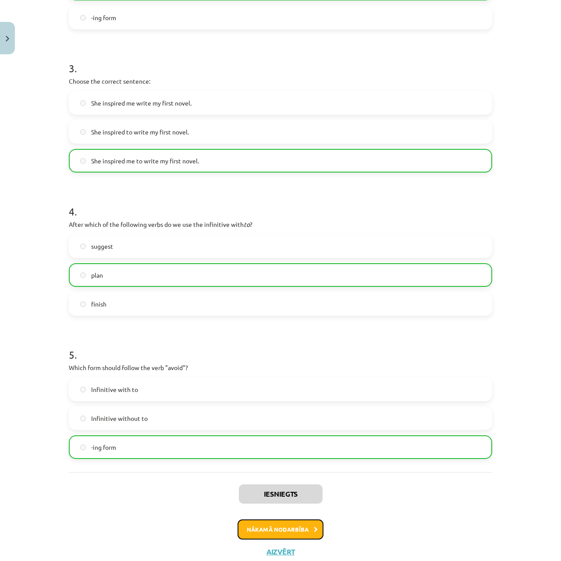
click at [302, 414] on button "Nākamā nodarbība" at bounding box center [280, 530] width 86 height 20
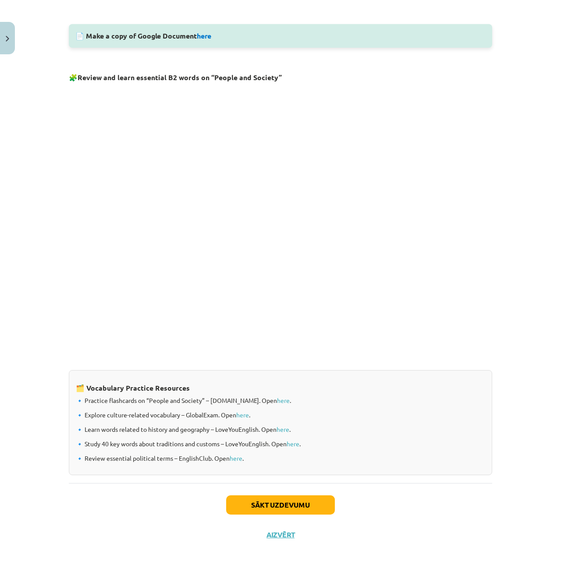
scroll to position [474, 0]
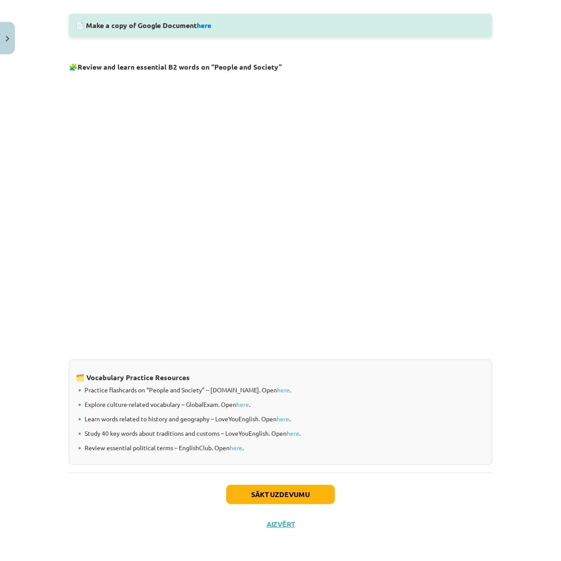
click at [295, 414] on div "Sākt uzdevumu Aizvērt" at bounding box center [280, 503] width 423 height 61
click at [291, 414] on button "Sākt uzdevumu" at bounding box center [280, 494] width 109 height 19
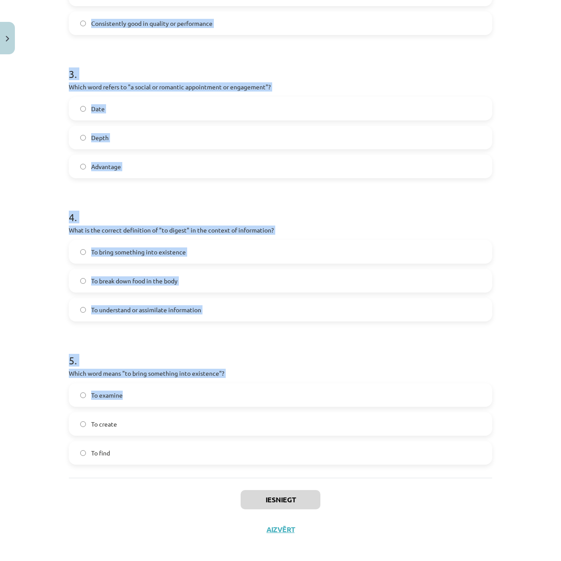
scroll to position [443, 0]
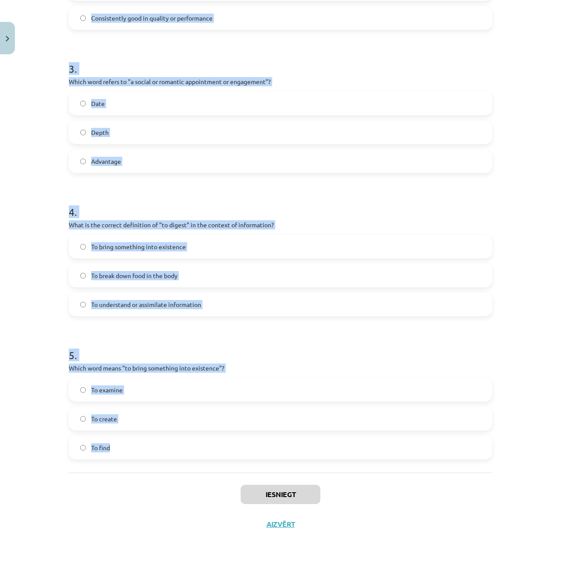
drag, startPoint x: 56, startPoint y: 162, endPoint x: 289, endPoint y: 450, distance: 370.1
click at [289, 414] on div "Mācību tēma: Angļu valodas i - 11. klases 1. ieskaites mācību materiāls #8 🔤 To…" at bounding box center [280, 280] width 561 height 561
copy form "1 . Which of the following means "the surroundings or conditions in which a per…"
click at [414, 367] on div "Mācību tēma: Angļu valodas i - 11. klases 1. ieskaites mācību materiāls #8 🔤 To…" at bounding box center [280, 280] width 561 height 561
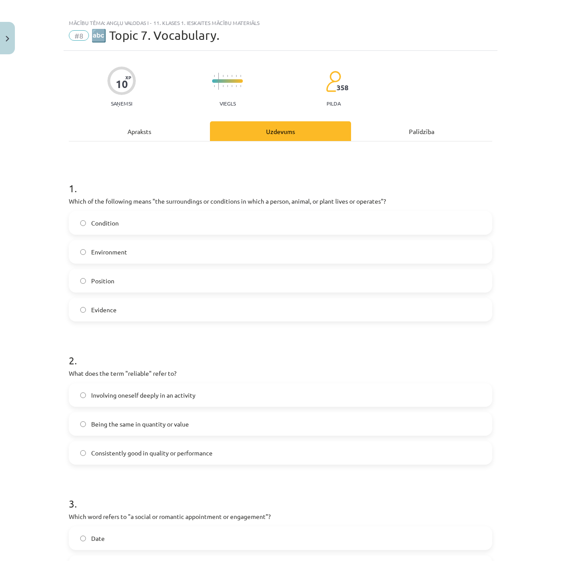
scroll to position [0, 0]
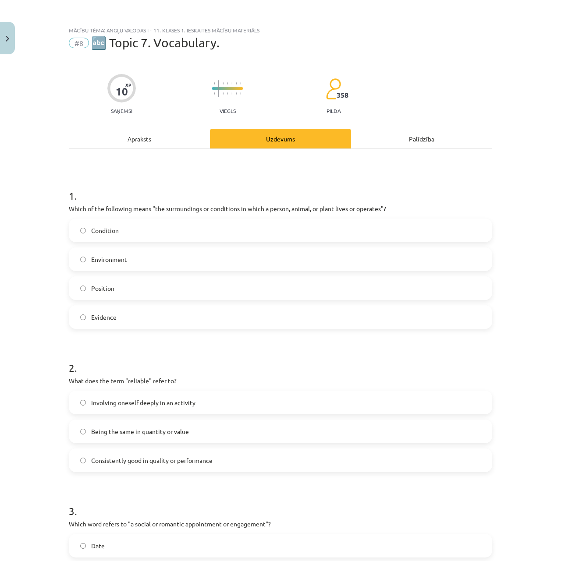
click at [216, 259] on label "Environment" at bounding box center [281, 259] width 422 height 22
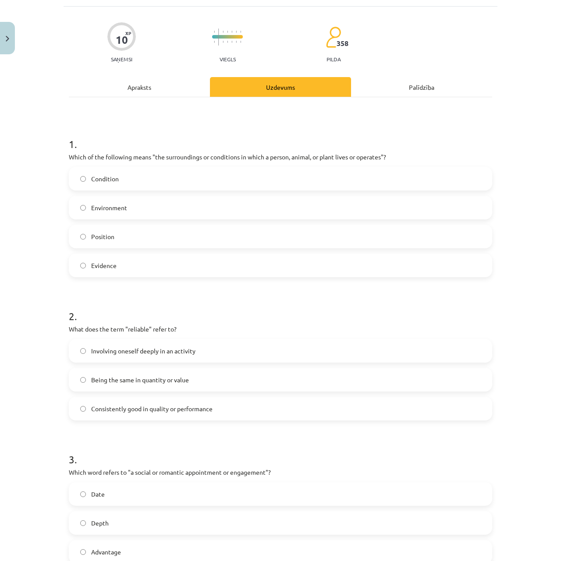
scroll to position [58, 0]
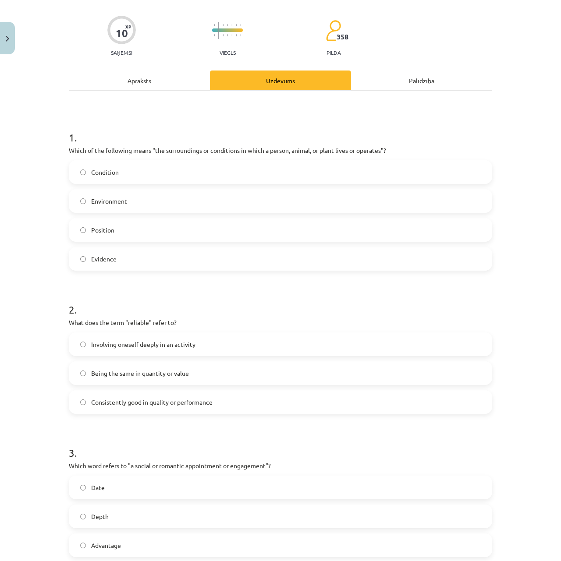
click at [170, 398] on span "Consistently good in quality or performance" at bounding box center [151, 402] width 121 height 9
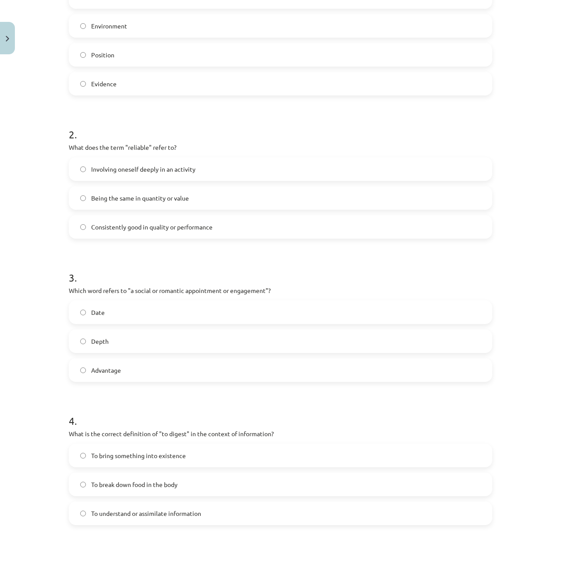
click at [117, 311] on label "Date" at bounding box center [281, 312] width 422 height 22
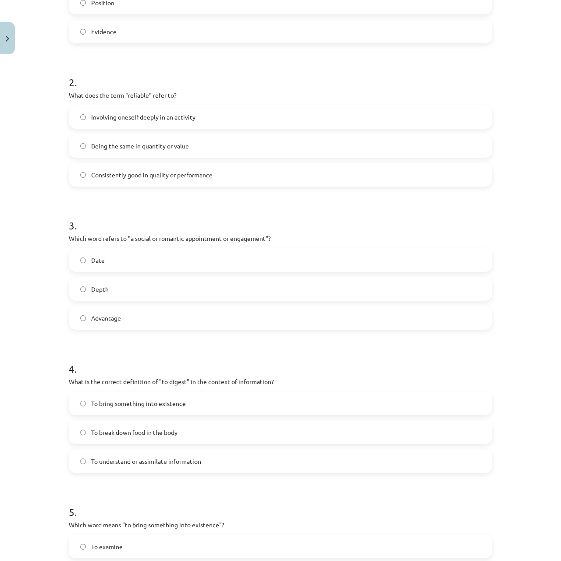
scroll to position [292, 0]
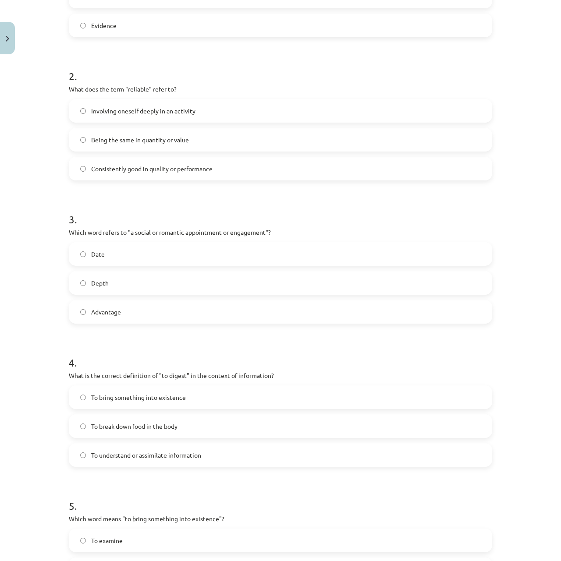
click at [182, 414] on span "To understand or assimilate information" at bounding box center [146, 455] width 110 height 9
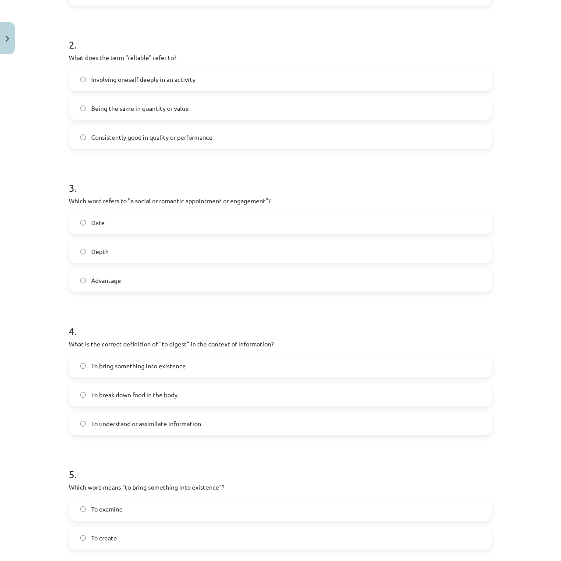
scroll to position [443, 0]
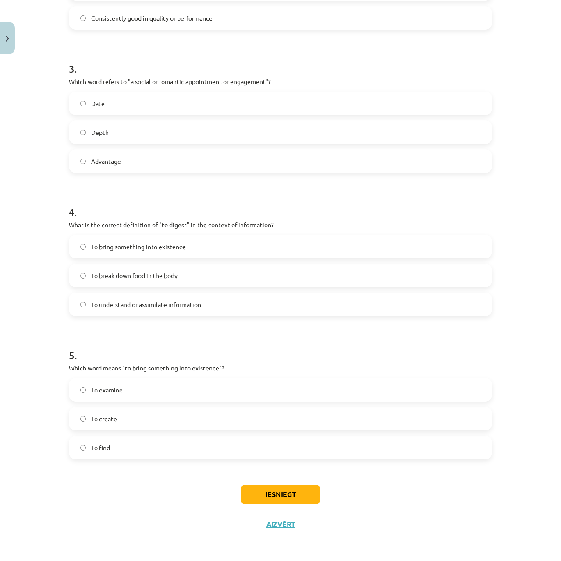
click at [162, 414] on label "To create" at bounding box center [281, 419] width 422 height 22
click at [273, 414] on button "Iesniegt" at bounding box center [281, 494] width 80 height 19
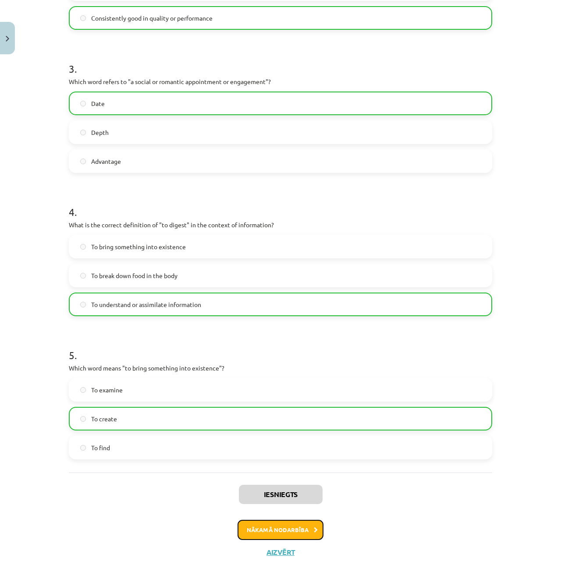
click at [288, 414] on button "Nākamā nodarbība" at bounding box center [280, 530] width 86 height 20
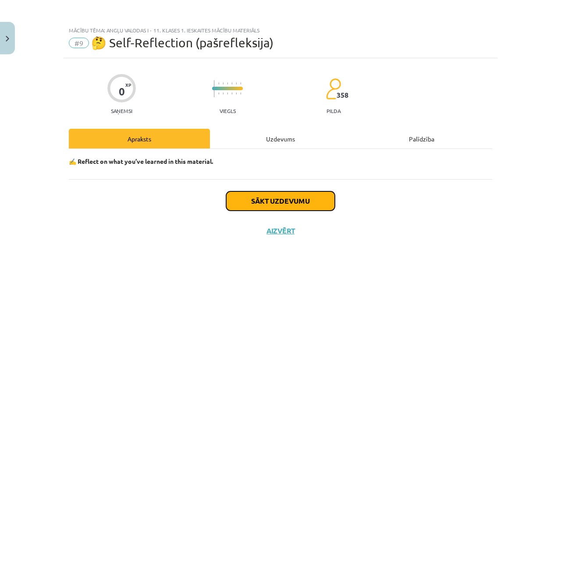
click at [307, 202] on button "Sākt uzdevumu" at bounding box center [280, 200] width 109 height 19
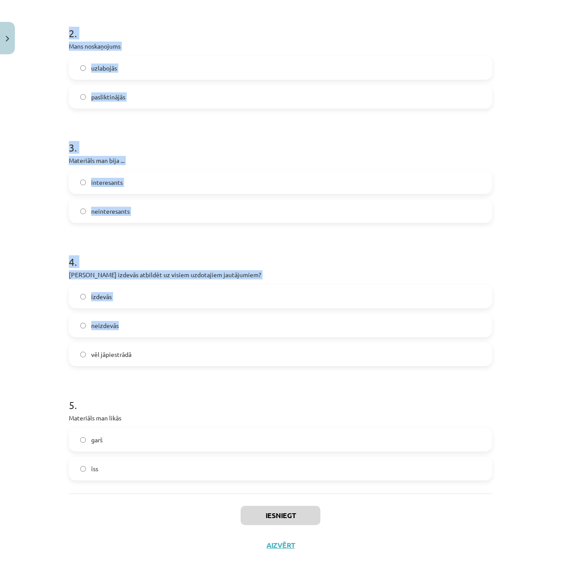
scroll to position [298, 0]
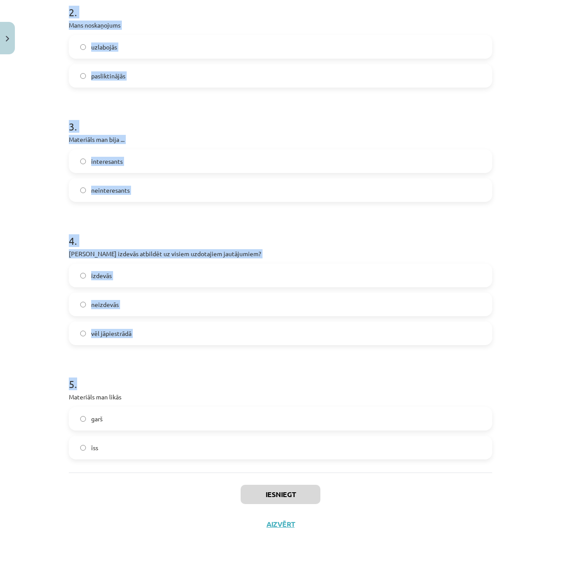
drag, startPoint x: 90, startPoint y: 195, endPoint x: 222, endPoint y: 384, distance: 230.8
click at [222, 384] on div "0 XP Saņemsi Viegls 358 pilda Apraksts Uzdevums Palīdzība 1 . Materiāla apguves…" at bounding box center [281, 149] width 434 height 779
click at [221, 360] on form "1 . Materiāla apguves laikā es nenoguru noguru 2 . Mans noskaņojums uzlabojās p…" at bounding box center [280, 167] width 423 height 583
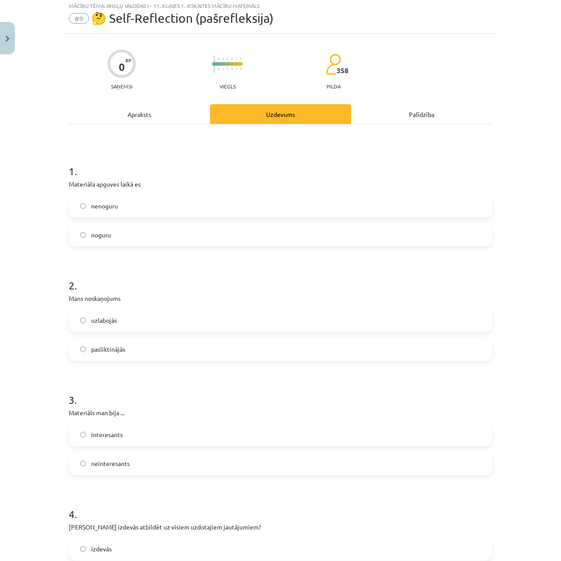
scroll to position [6, 0]
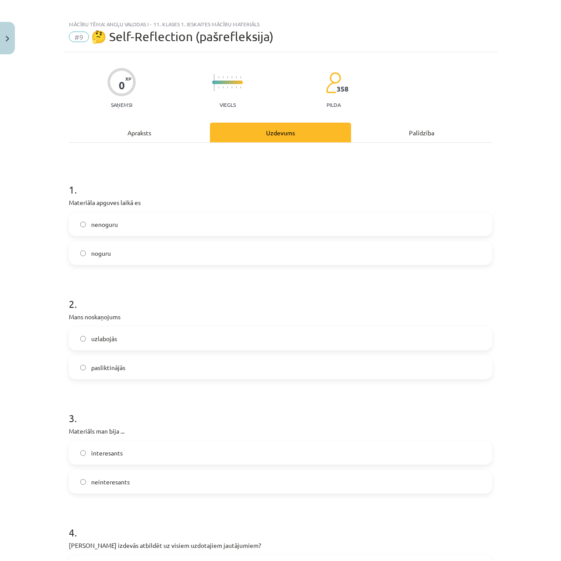
click at [135, 234] on label "nenoguru" at bounding box center [281, 224] width 422 height 22
click at [153, 340] on label "uzlabojās" at bounding box center [281, 339] width 422 height 22
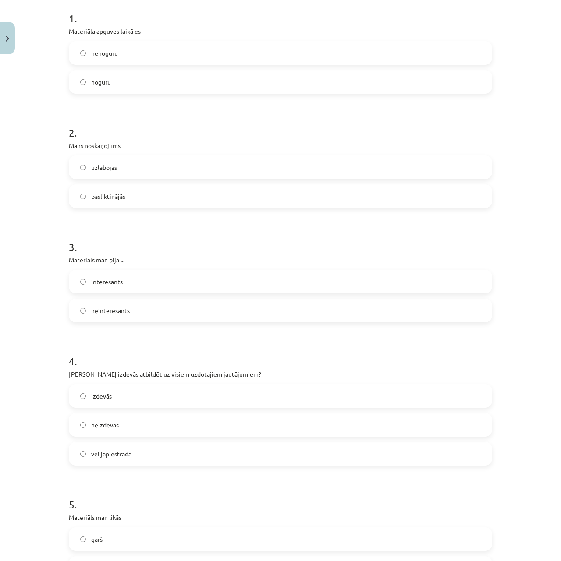
scroll to position [181, 0]
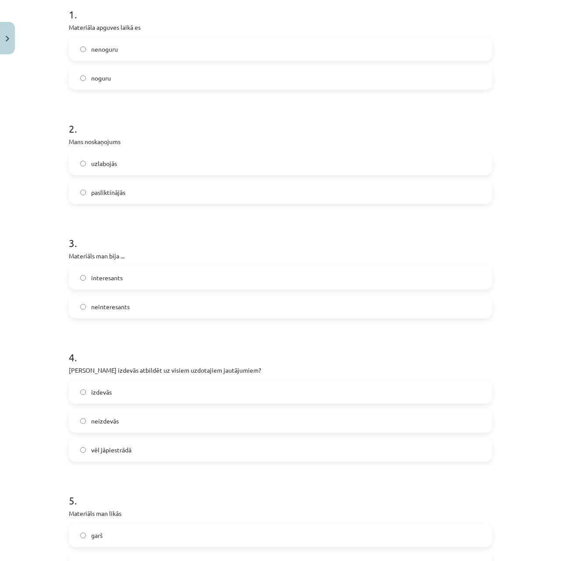
click at [145, 301] on label "neinteresants" at bounding box center [281, 307] width 422 height 22
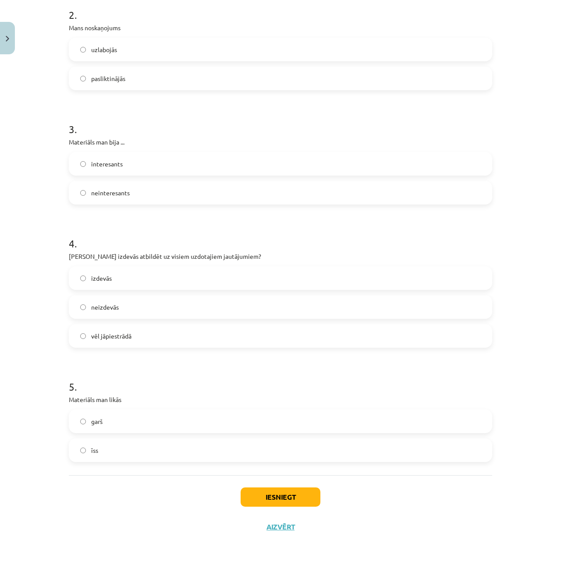
scroll to position [298, 0]
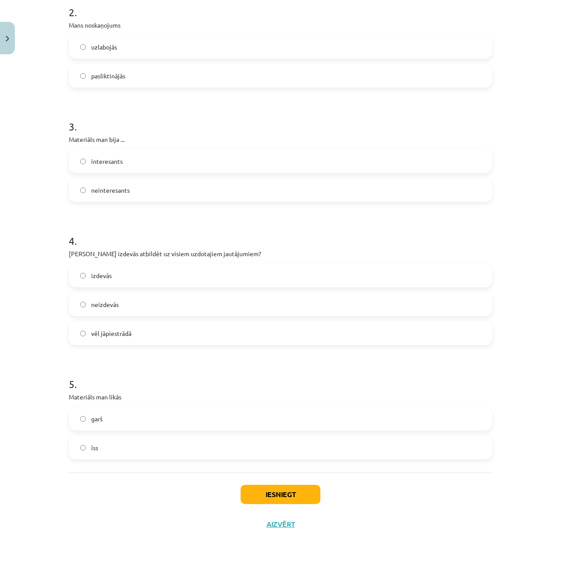
click at [141, 285] on label "izdevās" at bounding box center [281, 276] width 422 height 22
click at [140, 414] on label "garš" at bounding box center [281, 419] width 422 height 22
click at [271, 414] on button "Iesniegt" at bounding box center [281, 494] width 80 height 19
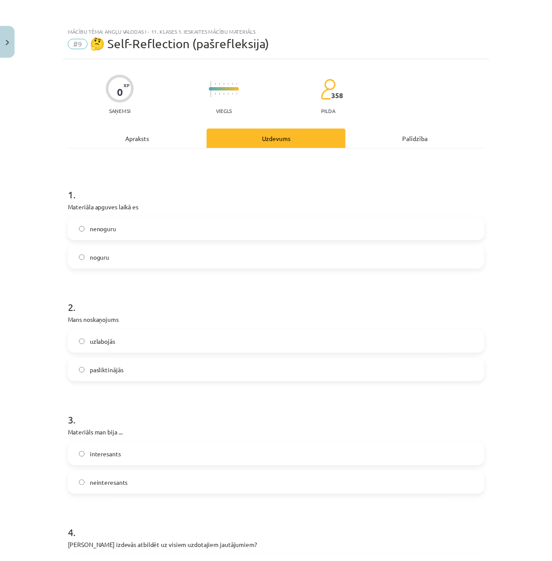
scroll to position [0, 0]
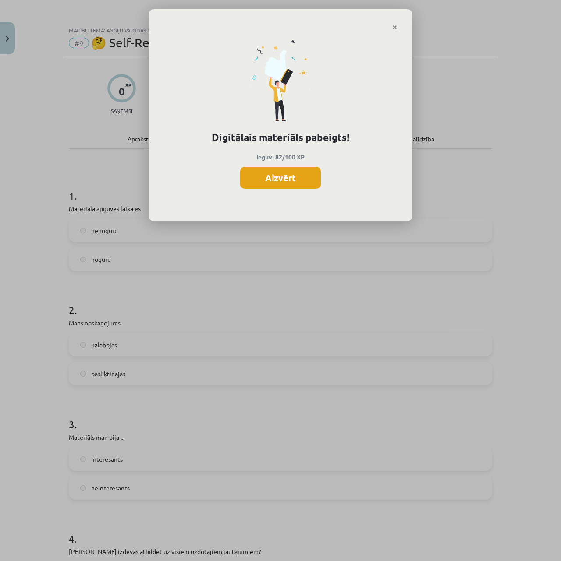
click at [284, 171] on button "Aizvērt" at bounding box center [280, 178] width 81 height 22
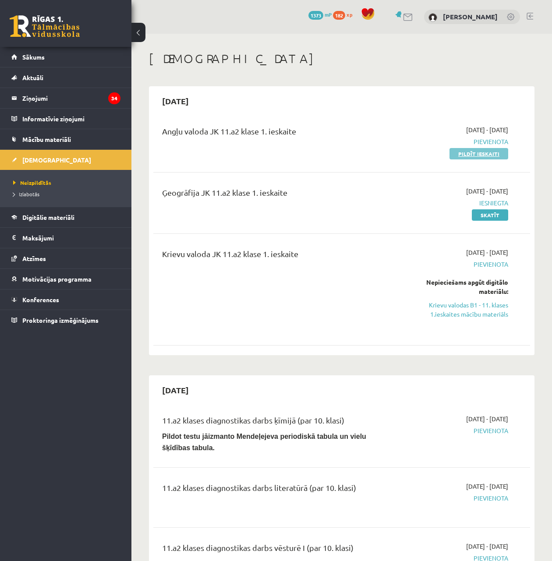
click at [485, 155] on link "Pildīt ieskaiti" at bounding box center [479, 153] width 59 height 11
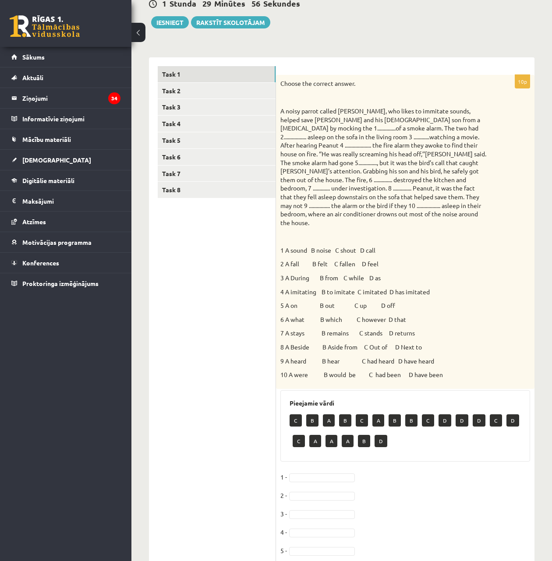
scroll to position [90, 0]
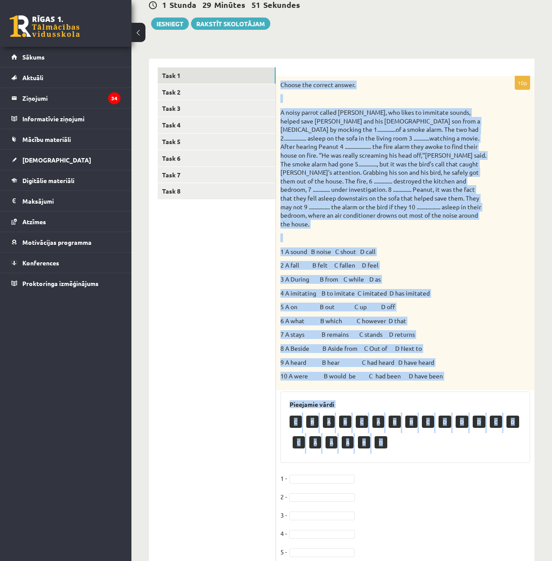
drag, startPoint x: 281, startPoint y: 79, endPoint x: 463, endPoint y: 443, distance: 407.4
click at [463, 443] on div "10p Choose the correct answer. 1 A sound B noise C shout D call 2 A fall B felt…" at bounding box center [405, 368] width 259 height 584
copy div "Choose the correct answer. A noisy parrot called Peanut, who likes to immitate …"
click at [379, 316] on div "Choose the correct answer. 1 A sound B noise C shout D call 2 A fall B felt C f…" at bounding box center [405, 233] width 259 height 314
click at [450, 275] on p "3 A During B from C while D as" at bounding box center [383, 279] width 206 height 9
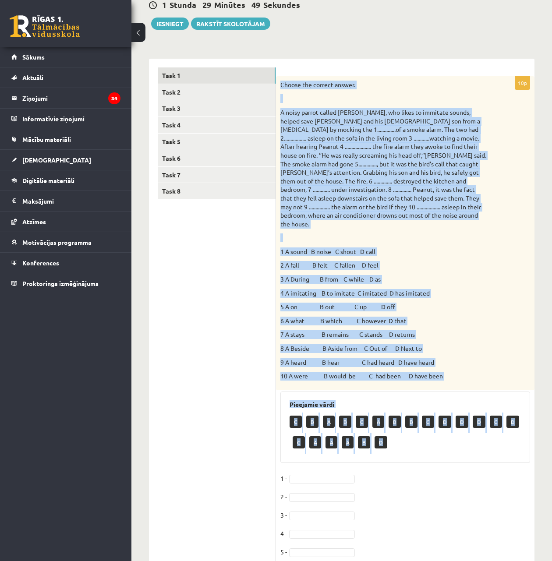
click at [450, 275] on p "3 A During B from C while D as" at bounding box center [383, 279] width 206 height 9
click at [349, 303] on p "5 A on B out C up D off" at bounding box center [383, 307] width 206 height 9
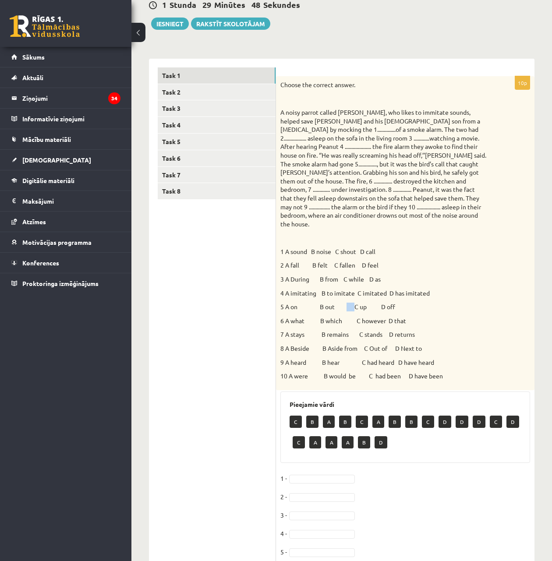
click at [349, 303] on p "5 A on B out C up D off" at bounding box center [383, 307] width 206 height 9
click at [504, 372] on div "Choose the correct answer. 1 A sound B noise C shout D call 2 A fall B felt C f…" at bounding box center [405, 233] width 259 height 314
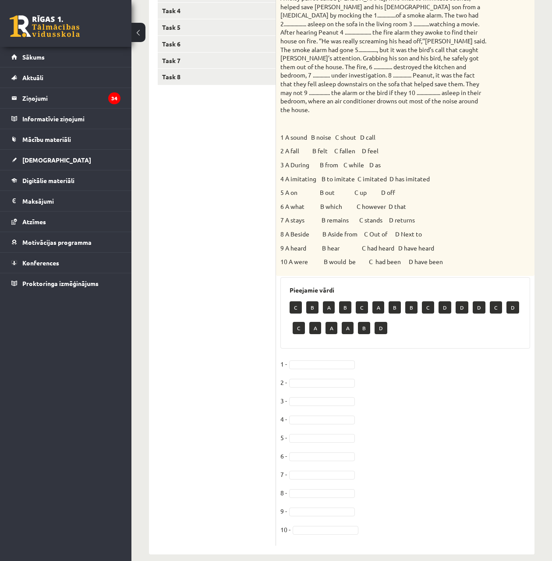
scroll to position [207, 0]
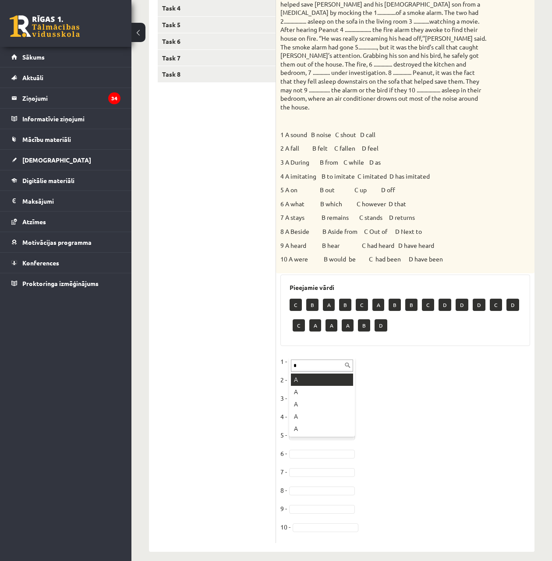
type input "*"
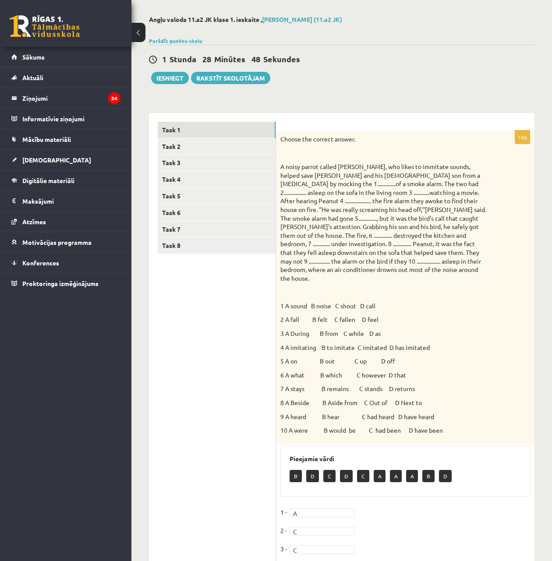
scroll to position [0, 0]
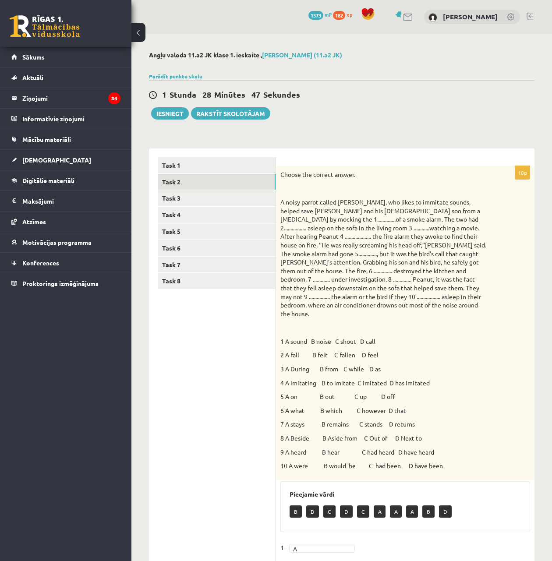
click at [174, 183] on link "Task 2" at bounding box center [217, 182] width 118 height 16
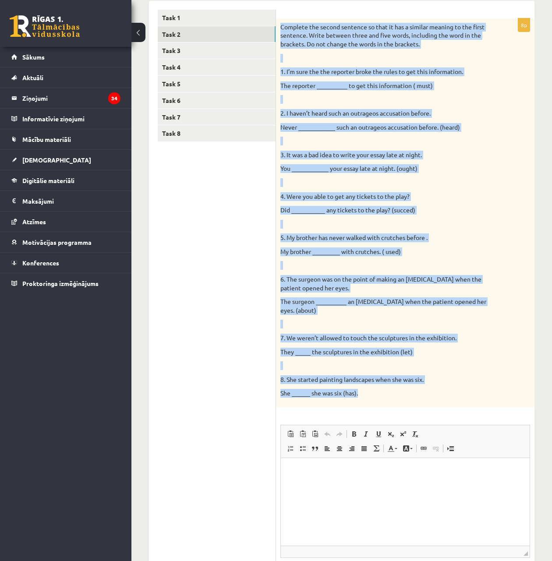
drag, startPoint x: 280, startPoint y: 171, endPoint x: 410, endPoint y: 395, distance: 258.8
click at [410, 395] on div "8p Complete the second sentence so that it has a similar meaning to the first s…" at bounding box center [405, 312] width 259 height 589
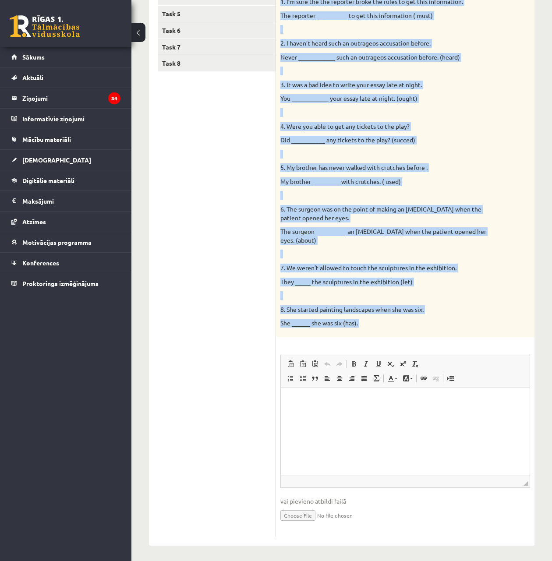
scroll to position [221, 0]
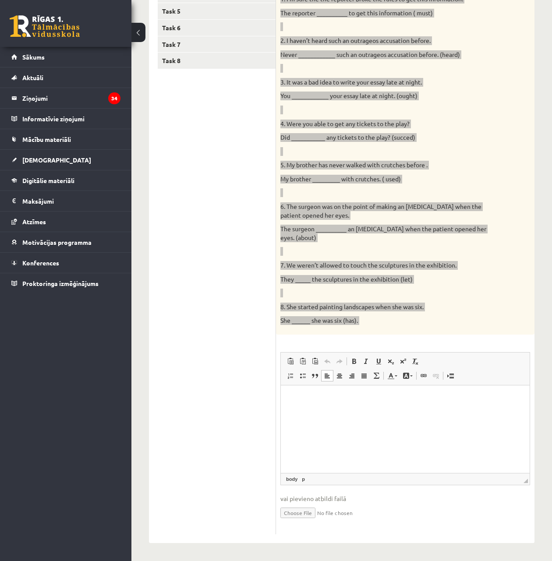
drag, startPoint x: 430, startPoint y: 399, endPoint x: 454, endPoint y: 357, distance: 48.5
click at [454, 386] on html at bounding box center [405, 399] width 249 height 27
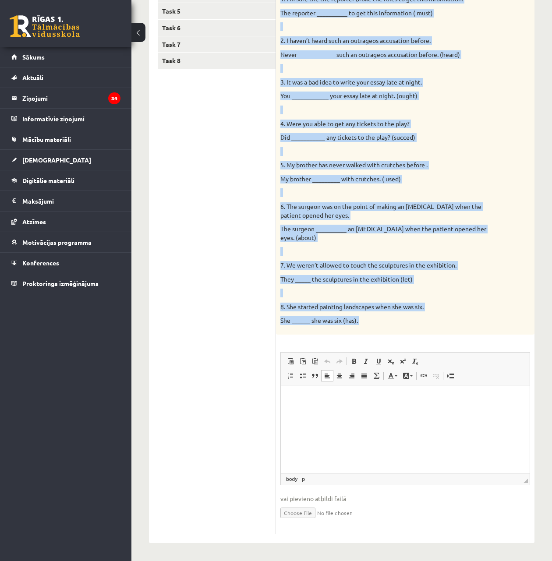
click at [443, 318] on p "She ______ she was six (has)." at bounding box center [383, 320] width 206 height 9
click at [412, 227] on p "The surgeon __________ an incision when the patient opened her eyes. (about)" at bounding box center [383, 233] width 206 height 17
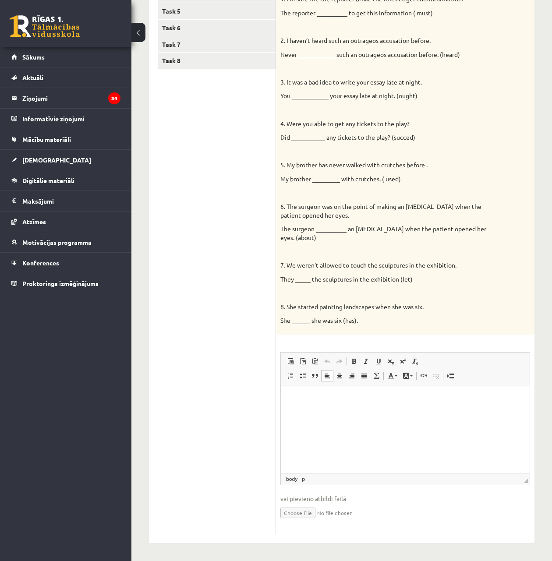
click at [379, 412] on html at bounding box center [405, 399] width 249 height 27
drag, startPoint x: 376, startPoint y: 400, endPoint x: 327, endPoint y: 400, distance: 48.6
click at [327, 400] on strong "**********" at bounding box center [340, 399] width 35 height 6
click at [353, 361] on span at bounding box center [354, 361] width 7 height 7
click at [354, 359] on span at bounding box center [354, 361] width 7 height 7
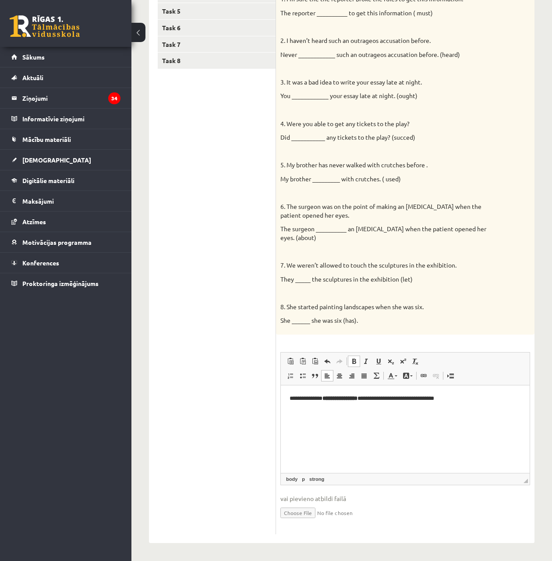
click at [370, 412] on html "**********" at bounding box center [405, 399] width 249 height 27
drag, startPoint x: 474, startPoint y: 400, endPoint x: 295, endPoint y: 399, distance: 178.8
click at [295, 399] on p "**********" at bounding box center [405, 398] width 231 height 9
click at [344, 425] on html "**********" at bounding box center [405, 406] width 249 height 41
click at [441, 414] on p "**********" at bounding box center [405, 413] width 231 height 9
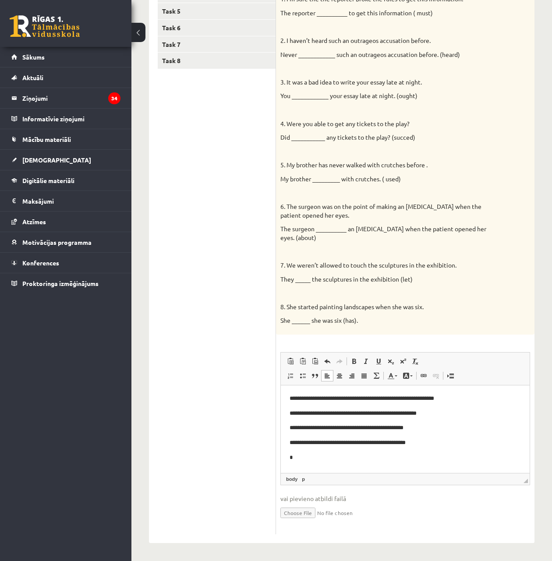
click at [436, 450] on body "**********" at bounding box center [405, 428] width 231 height 68
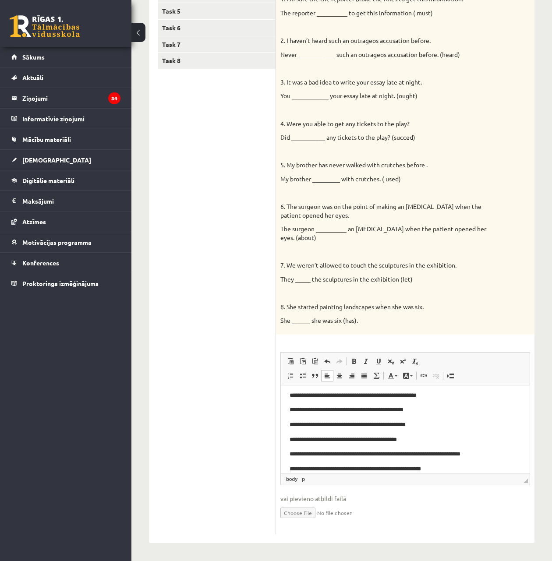
scroll to position [32, 0]
click at [433, 456] on p "**********" at bounding box center [401, 454] width 223 height 9
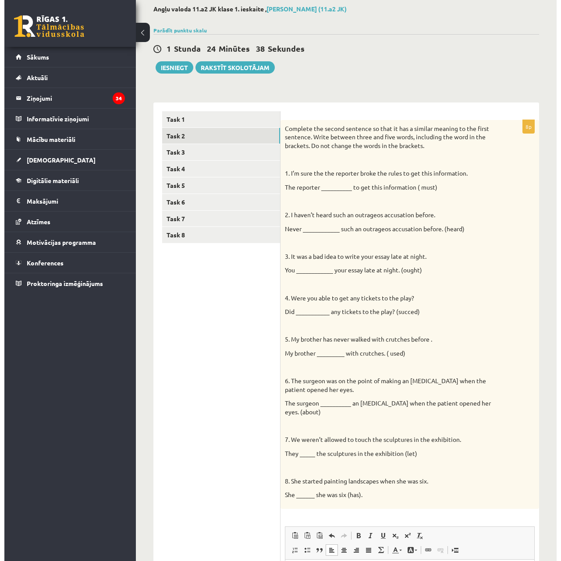
scroll to position [0, 0]
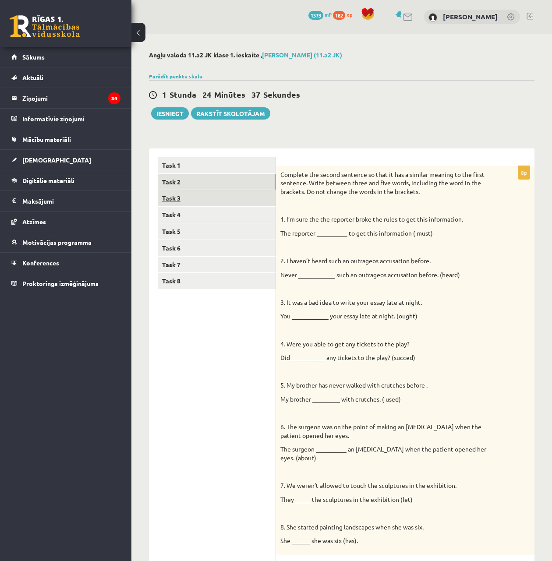
click at [205, 201] on link "Task 3" at bounding box center [217, 198] width 118 height 16
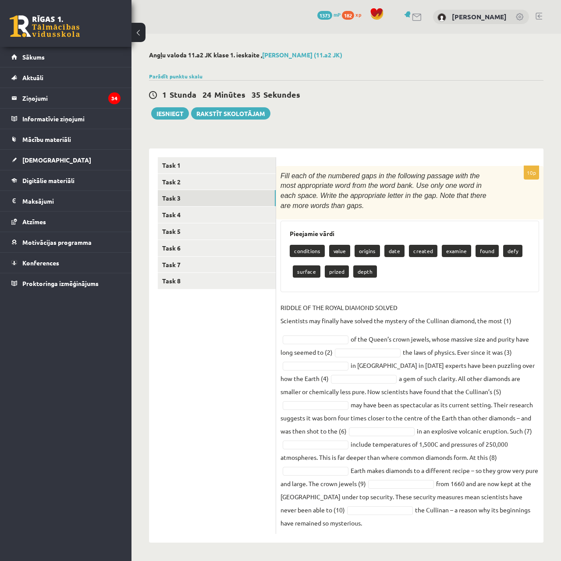
click at [283, 172] on span "Fill each of the numbered gaps in the following passage with the most appropria…" at bounding box center [380, 185] width 201 height 27
drag, startPoint x: 279, startPoint y: 170, endPoint x: 470, endPoint y: 518, distance: 395.9
click at [470, 518] on div "10p Fill each of the numbered gaps in the following passage with the most appro…" at bounding box center [409, 350] width 267 height 368
copy div "Fill each of the numbered gaps in the following passage with the most appropria…"
click at [454, 260] on div "conditions value origins date created examine found defy surface prized depth" at bounding box center [410, 262] width 240 height 41
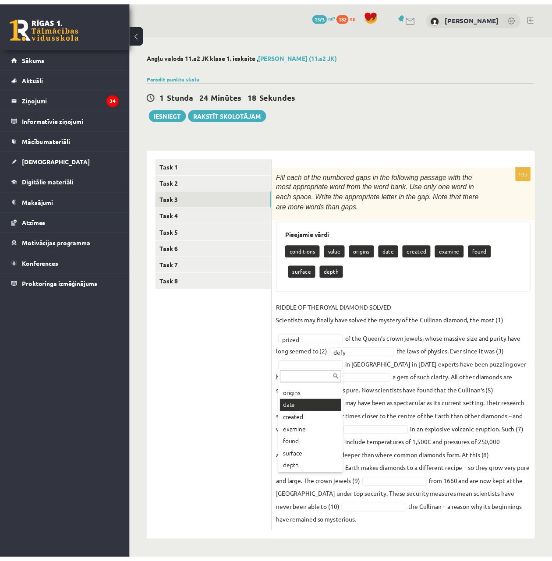
scroll to position [35, 0]
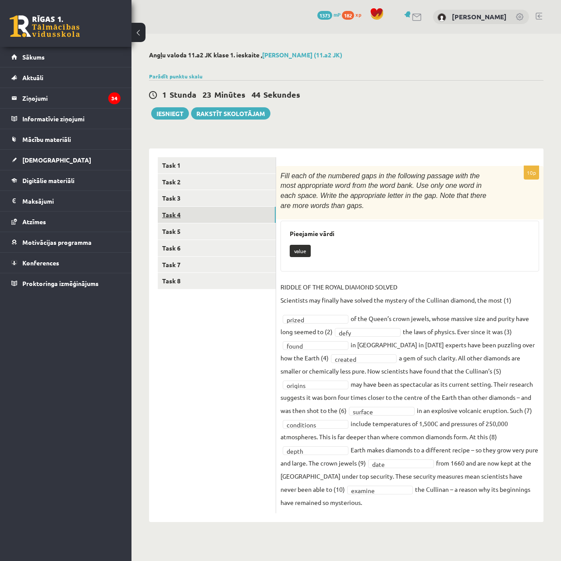
click at [216, 213] on link "Task 4" at bounding box center [217, 215] width 118 height 16
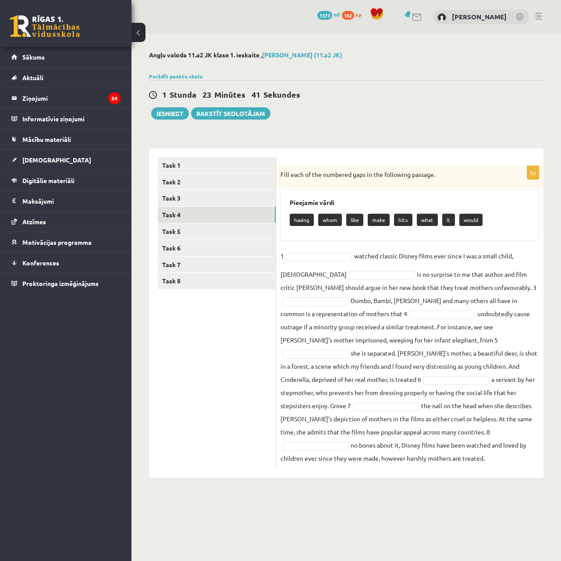
drag, startPoint x: 277, startPoint y: 170, endPoint x: 519, endPoint y: 455, distance: 373.3
click at [519, 455] on div "8p Fill each of the numbered gaps in the following passage. Pieejamie vārdi hav…" at bounding box center [409, 317] width 267 height 303
copy div "Fill each of the numbered gaps in the following passage. Pieejamie vārdi having…"
click at [475, 330] on fieldset "1 watched classic Disney films ever since I was a small child, 2 is no surprise…" at bounding box center [409, 357] width 259 height 216
click at [308, 220] on p "having" at bounding box center [302, 220] width 24 height 12
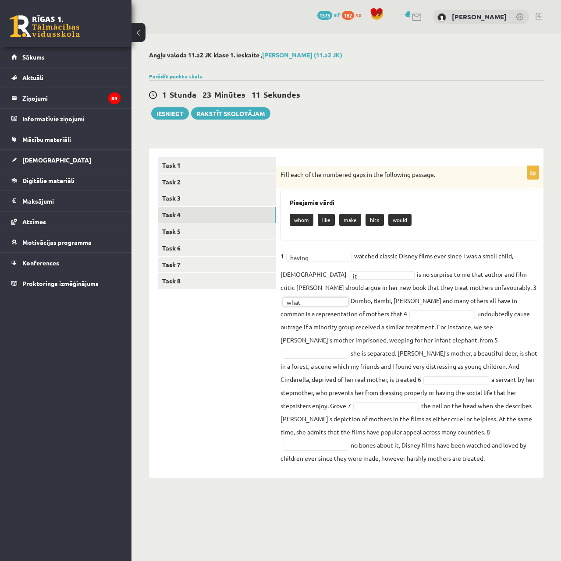
click at [355, 321] on fieldset "1 having ****** watched classic Disney films ever since I was a small child, 2 …" at bounding box center [409, 357] width 259 height 216
click at [376, 421] on fieldset "1 having ****** watched classic Disney films ever since I was a small child, 2 …" at bounding box center [409, 357] width 259 height 216
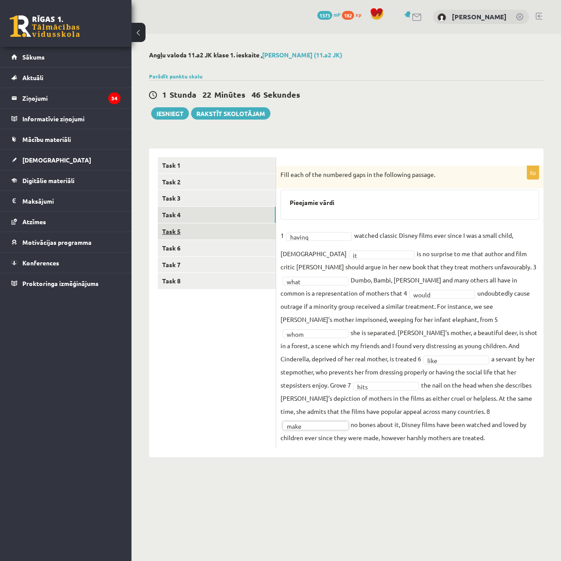
click at [214, 230] on link "Task 5" at bounding box center [217, 231] width 118 height 16
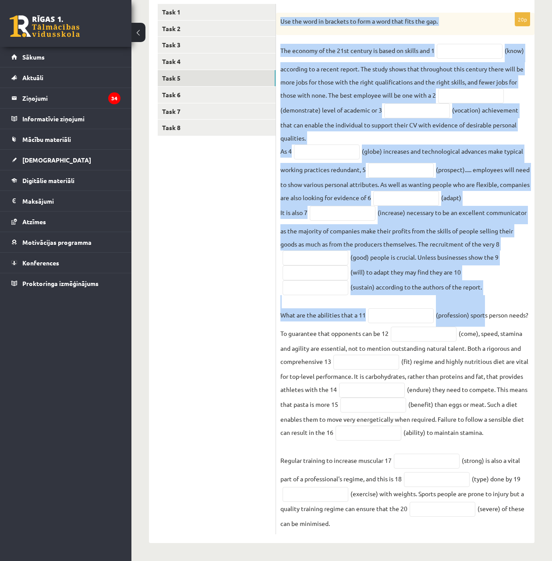
scroll to position [161, 0]
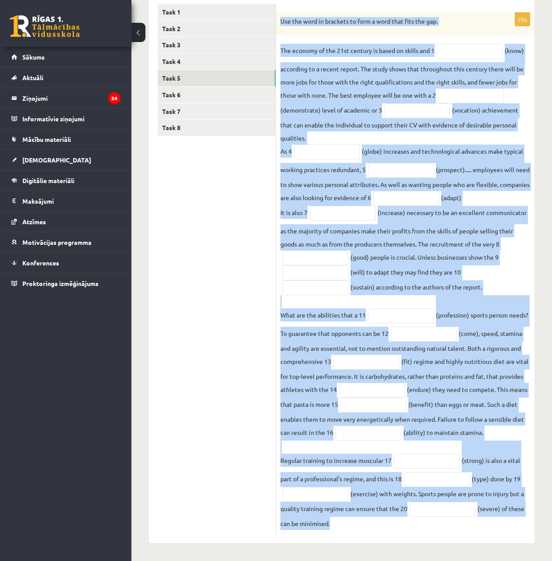
drag, startPoint x: 280, startPoint y: 172, endPoint x: 521, endPoint y: 535, distance: 436.3
click at [521, 535] on div "20p Use the word in brackets to form a word that fits the gap. The economy of t…" at bounding box center [405, 269] width 259 height 549
copy div "Use the word in brackets to form a word that fits the gap. The economy of the 2…"
click at [477, 358] on fieldset "The economy of the 21st century is based on skills and 1 (know) according to a …" at bounding box center [405, 287] width 250 height 486
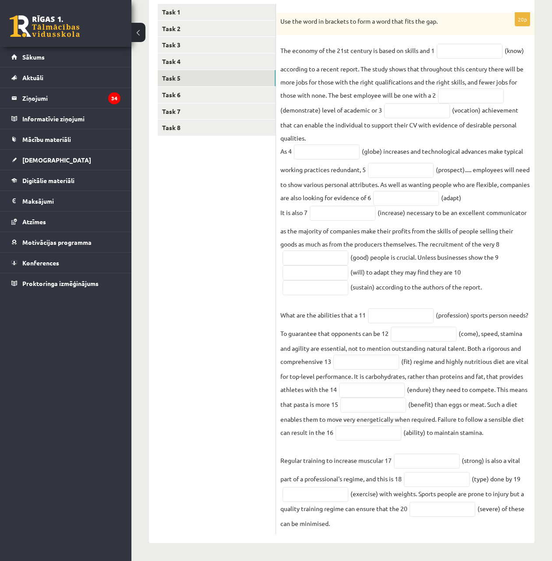
click at [447, 300] on fieldset "The economy of the 21st century is based on skills and 1 (know) according to a …" at bounding box center [405, 287] width 250 height 486
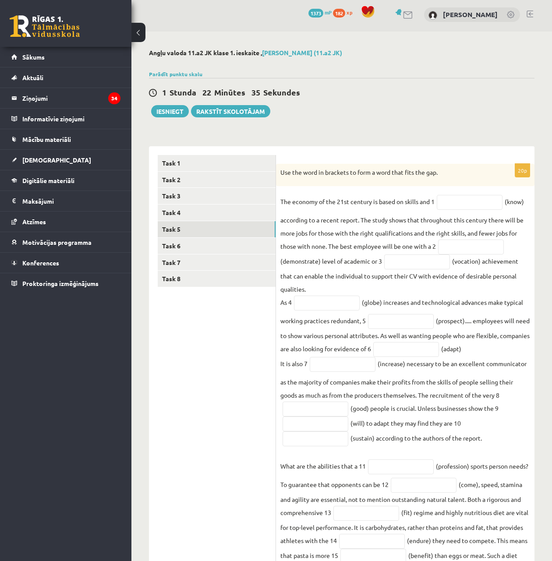
scroll to position [0, 0]
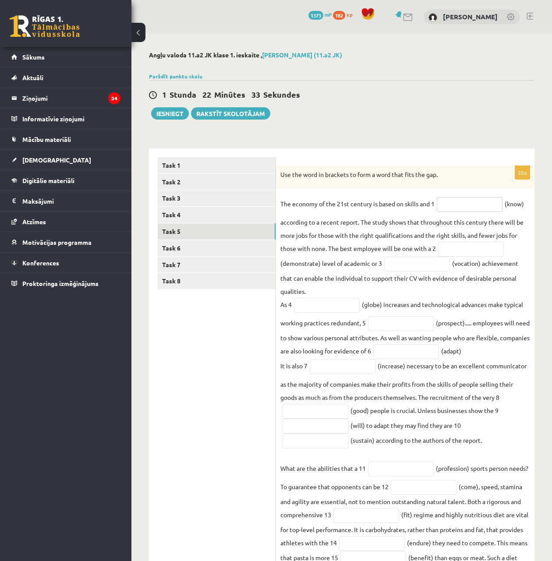
click at [468, 210] on input "text" at bounding box center [470, 204] width 66 height 15
type input "*********"
click at [468, 260] on fieldset "The economy of the 21st century is based on skills and 1 ********* (know) accor…" at bounding box center [405, 440] width 250 height 486
click at [464, 245] on input "text" at bounding box center [471, 249] width 66 height 15
click at [442, 272] on input "text" at bounding box center [417, 264] width 66 height 15
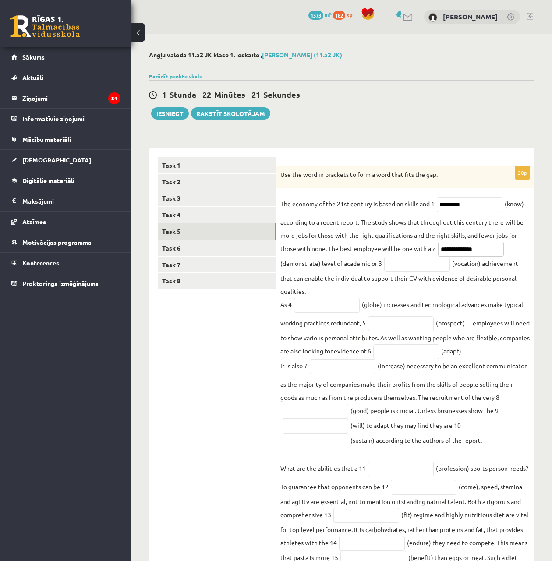
click at [483, 249] on input "**********" at bounding box center [471, 249] width 66 height 15
click at [479, 251] on input "**********" at bounding box center [471, 249] width 66 height 15
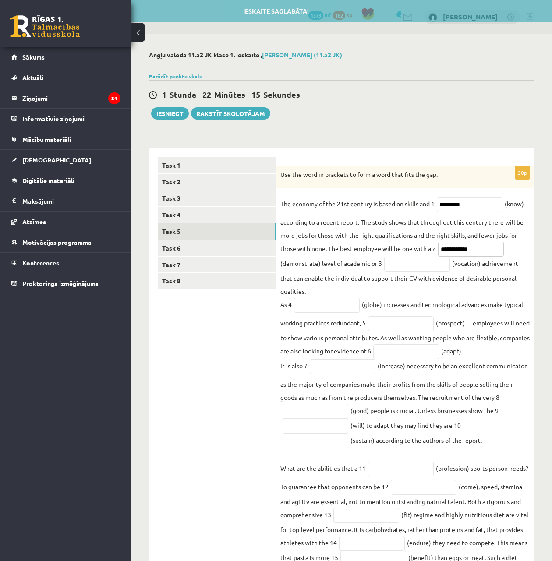
type input "**********"
click at [412, 271] on input "text" at bounding box center [417, 264] width 66 height 15
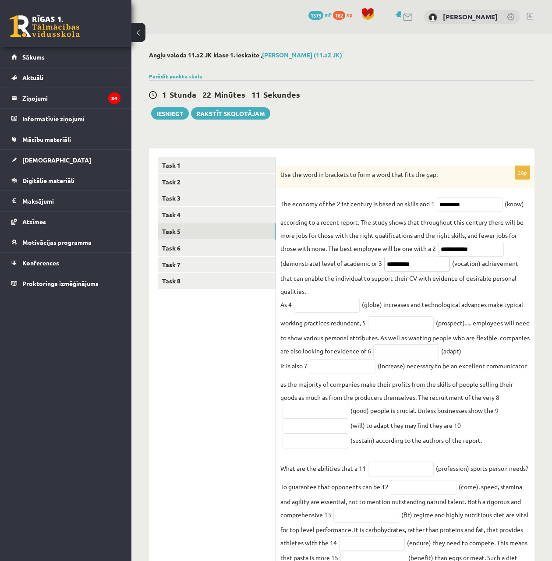
type input "**********"
click at [340, 307] on input "text" at bounding box center [327, 305] width 66 height 15
type input "**********"
click at [383, 325] on input "text" at bounding box center [401, 323] width 66 height 15
type input "**********"
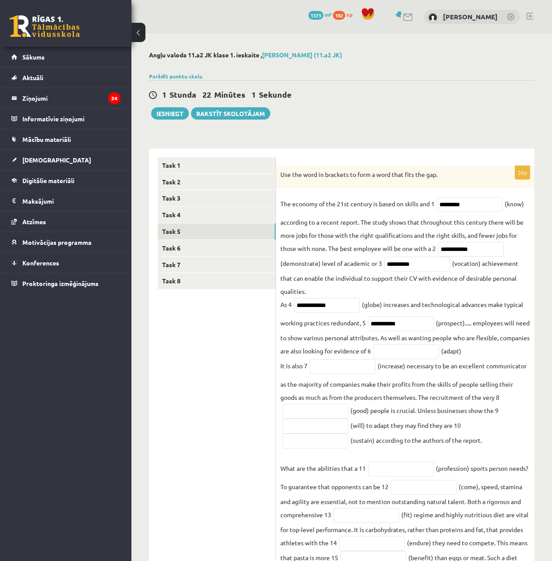
click at [431, 365] on fieldset "**********" at bounding box center [405, 440] width 250 height 486
click at [432, 354] on input "text" at bounding box center [406, 351] width 66 height 15
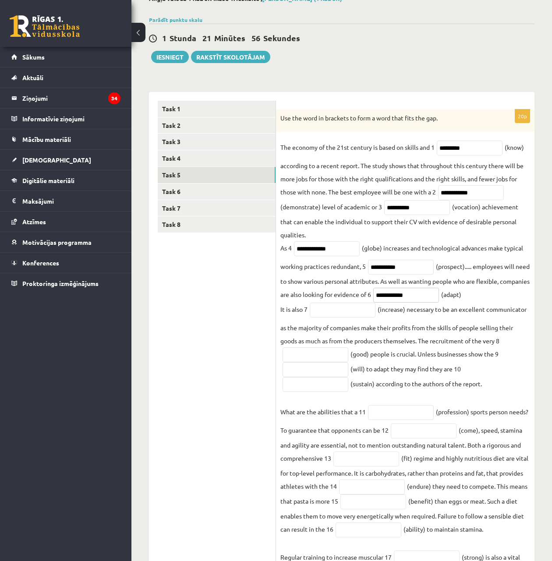
scroll to position [58, 0]
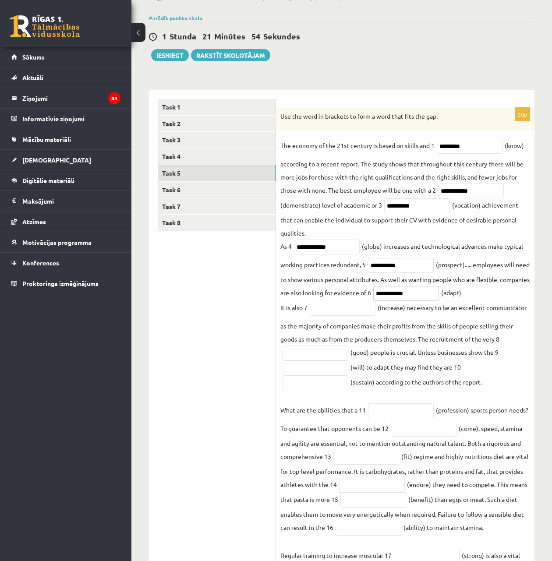
type input "**********"
click at [352, 327] on fieldset "**********" at bounding box center [405, 382] width 250 height 486
click at [350, 321] on fieldset "**********" at bounding box center [405, 382] width 250 height 486
click at [348, 313] on input "text" at bounding box center [343, 308] width 66 height 15
type input "**********"
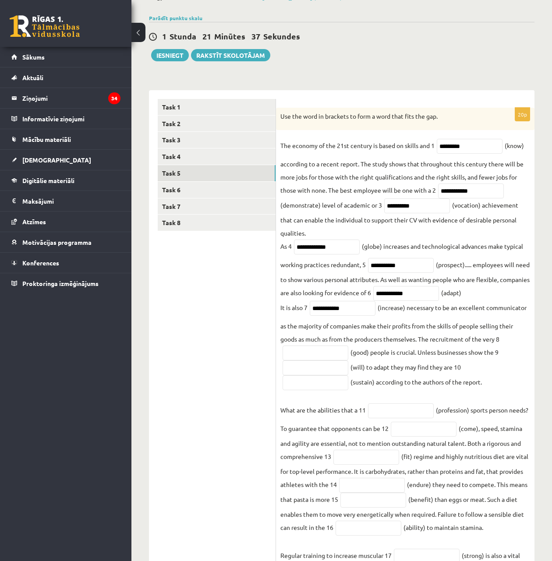
click at [415, 361] on fieldset "**********" at bounding box center [405, 382] width 250 height 486
click at [338, 351] on input "text" at bounding box center [316, 353] width 66 height 15
type input "****"
click at [333, 376] on input "text" at bounding box center [316, 368] width 66 height 15
type input "*"
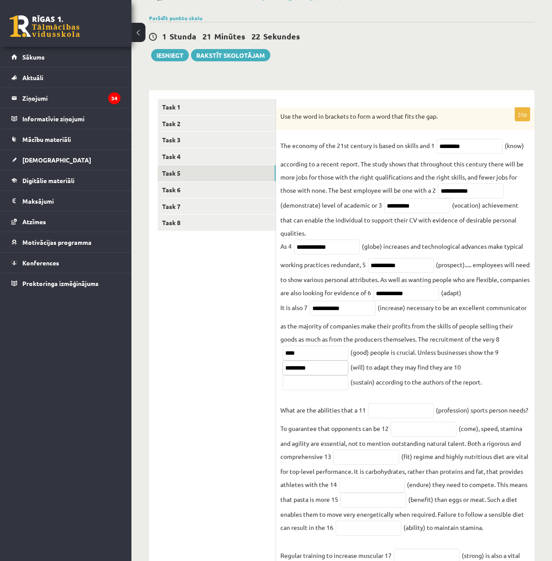
type input "*********"
click at [339, 385] on input "text" at bounding box center [316, 383] width 66 height 15
type input "*"
type input "**********"
click at [423, 387] on fieldset "**********" at bounding box center [405, 382] width 250 height 486
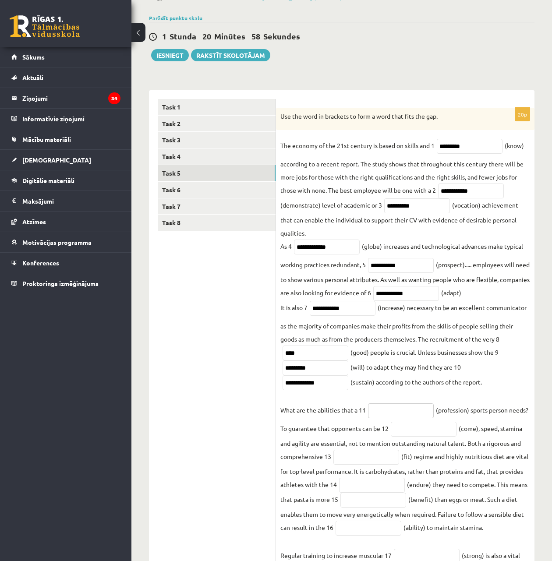
click at [404, 414] on input "text" at bounding box center [401, 411] width 66 height 15
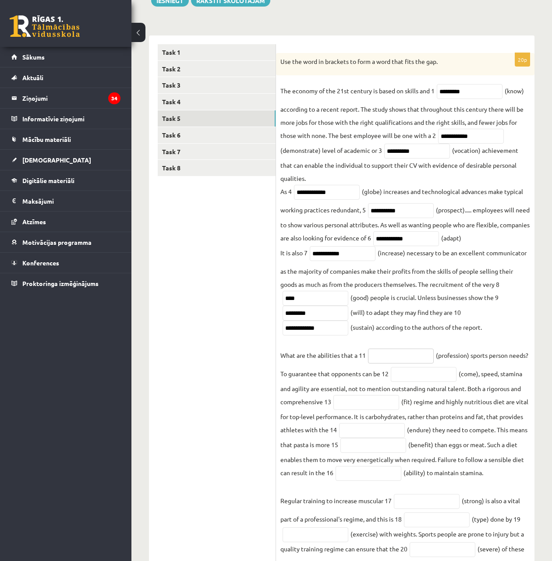
scroll to position [117, 0]
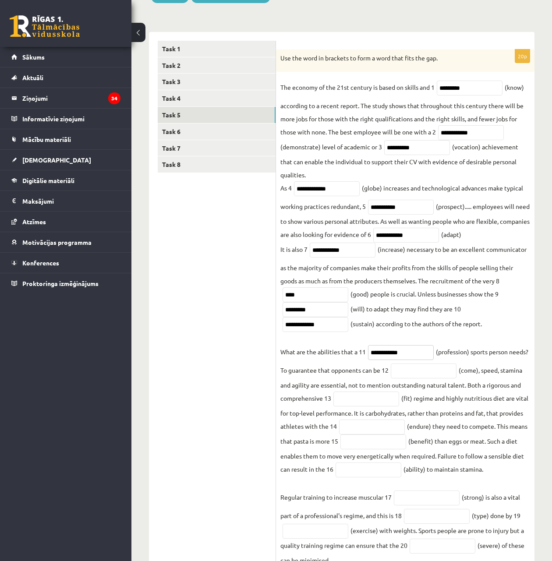
type input "**********"
click at [436, 379] on input "text" at bounding box center [424, 371] width 66 height 15
click at [426, 377] on input "text" at bounding box center [424, 371] width 66 height 15
type input "********"
click at [433, 419] on fieldset "**********" at bounding box center [405, 324] width 250 height 486
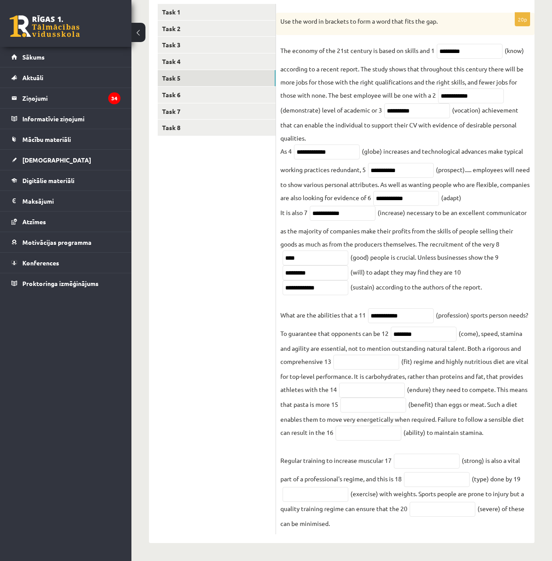
scroll to position [161, 0]
click at [367, 363] on input "text" at bounding box center [366, 362] width 66 height 15
type input "*******"
click at [363, 386] on input "text" at bounding box center [372, 390] width 66 height 15
type input "*********"
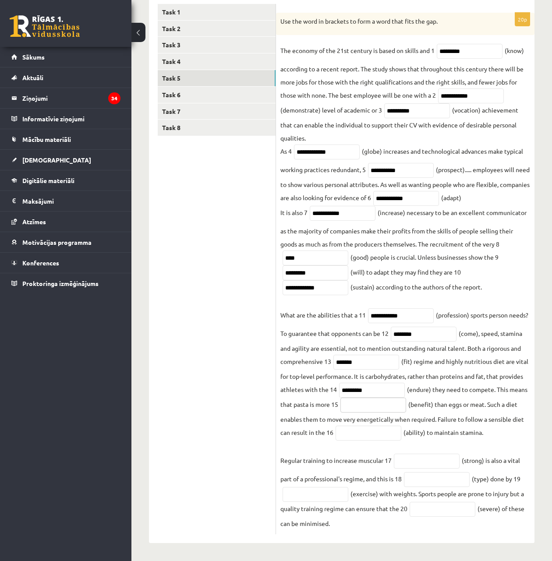
click at [387, 401] on input "text" at bounding box center [373, 405] width 66 height 15
type input "**********"
click at [345, 423] on fieldset "**********" at bounding box center [405, 287] width 250 height 486
click at [359, 429] on input "text" at bounding box center [369, 433] width 66 height 15
type input "*********"
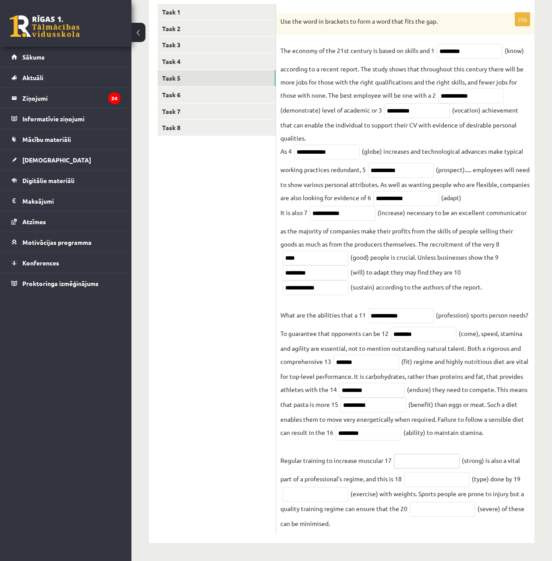
click at [401, 454] on input "text" at bounding box center [427, 461] width 66 height 15
type input "********"
click at [455, 479] on input "text" at bounding box center [437, 479] width 66 height 15
type input "*********"
click at [509, 493] on fieldset "**********" at bounding box center [405, 287] width 250 height 486
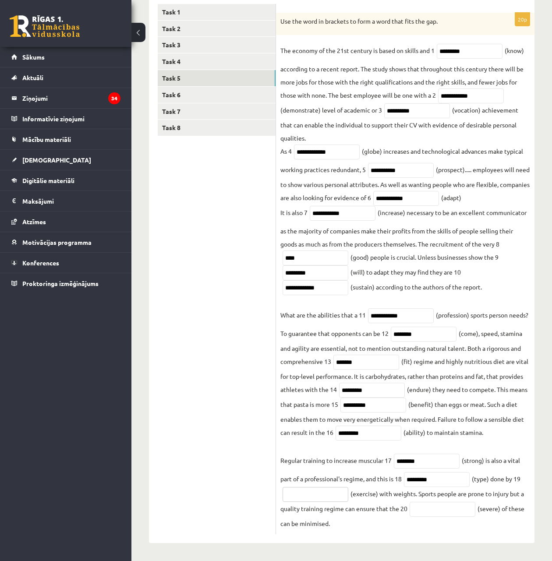
click at [302, 491] on input "text" at bounding box center [316, 494] width 66 height 15
type input "**********"
drag, startPoint x: 438, startPoint y: 478, endPoint x: 260, endPoint y: 479, distance: 177.9
click at [260, 479] on div "**********" at bounding box center [342, 269] width 386 height 549
click at [451, 509] on input "text" at bounding box center [443, 509] width 66 height 15
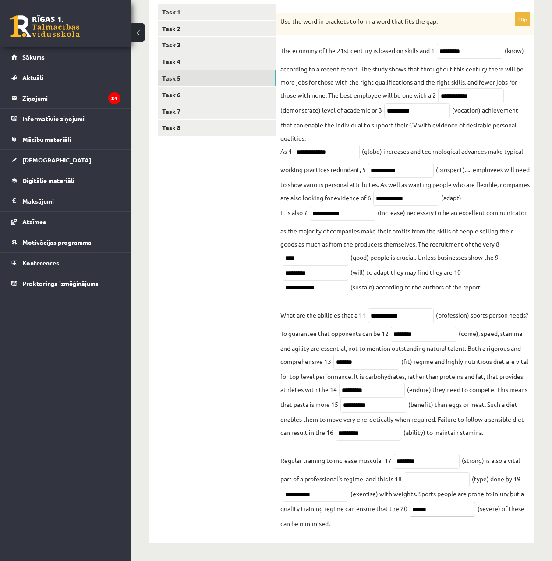
type input "******"
click at [444, 474] on input "text" at bounding box center [437, 479] width 66 height 15
click at [471, 528] on fieldset "**********" at bounding box center [405, 287] width 250 height 486
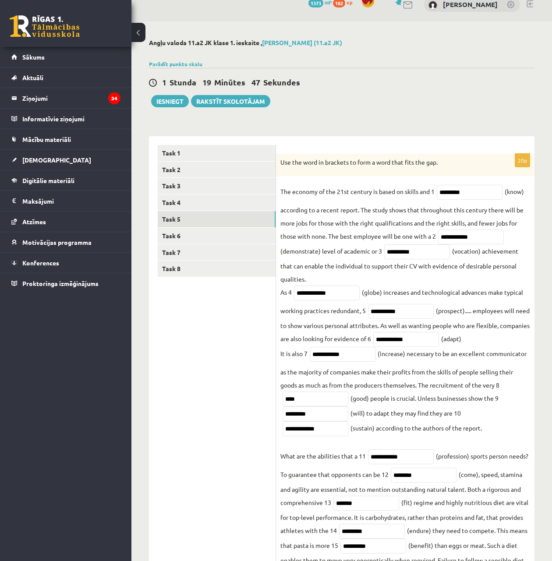
scroll to position [0, 0]
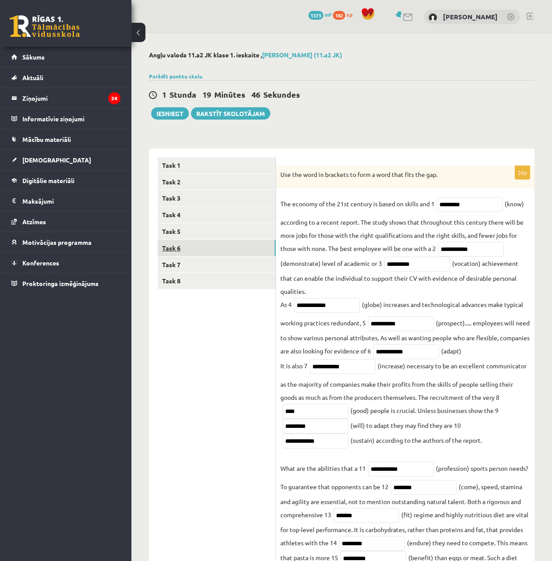
click at [174, 248] on link "Task 6" at bounding box center [217, 248] width 118 height 16
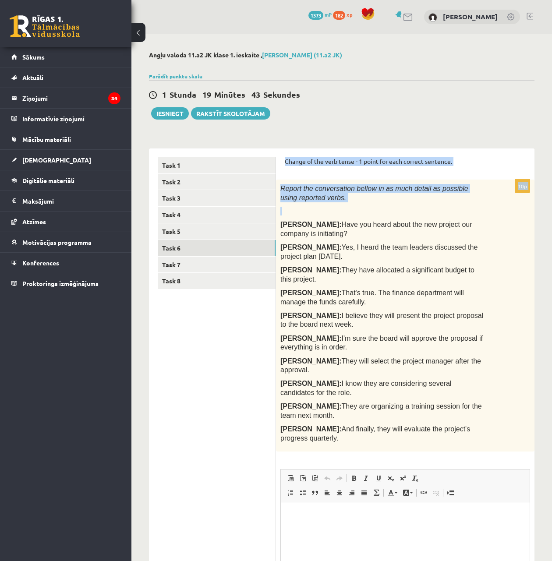
drag, startPoint x: 281, startPoint y: 158, endPoint x: 330, endPoint y: 205, distance: 68.2
click at [330, 205] on div "Change of the verb tense - 1 point for each correct sentence. 10p Report the co…" at bounding box center [405, 405] width 259 height 512
click at [330, 205] on div "Report the conversation bellow in as much detail as possible using reported ver…" at bounding box center [405, 316] width 259 height 272
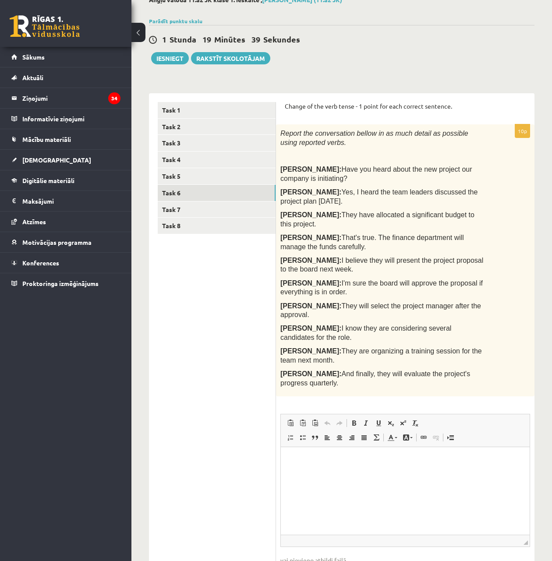
scroll to position [62, 0]
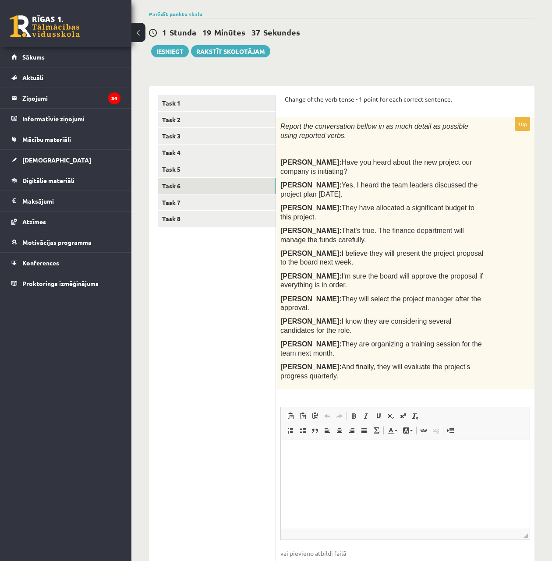
drag, startPoint x: 486, startPoint y: 318, endPoint x: 285, endPoint y: 100, distance: 296.4
click at [285, 100] on form "Change of the verb tense - 1 point for each correct sentence. 10p Report the co…" at bounding box center [405, 342] width 241 height 494
copy form "Change of the verb tense - 1 point for each correct sentence. 10p Report the co…"
click at [472, 249] on p "John: I believe they will present the project proposal to the board next week." at bounding box center [383, 258] width 206 height 18
click at [376, 467] on html at bounding box center [405, 453] width 249 height 27
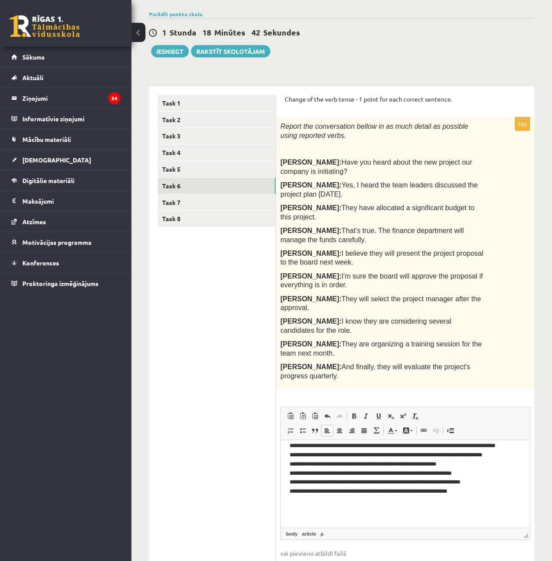
scroll to position [48, 0]
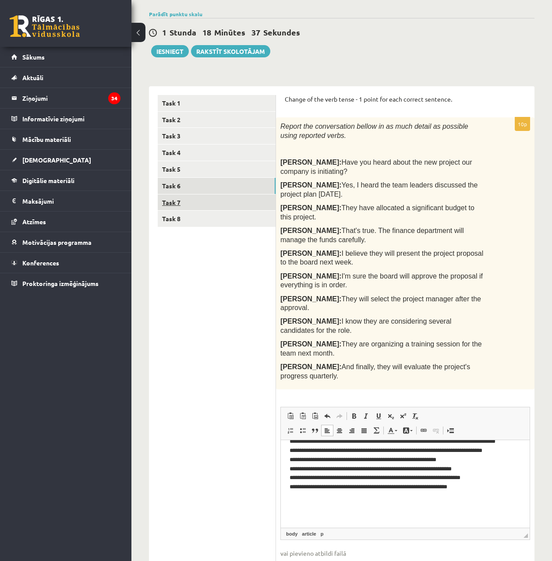
click at [199, 202] on link "Task 7" at bounding box center [217, 203] width 118 height 16
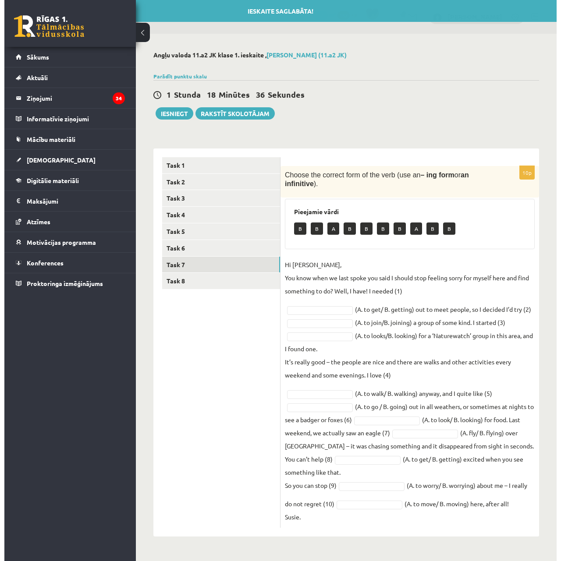
scroll to position [0, 0]
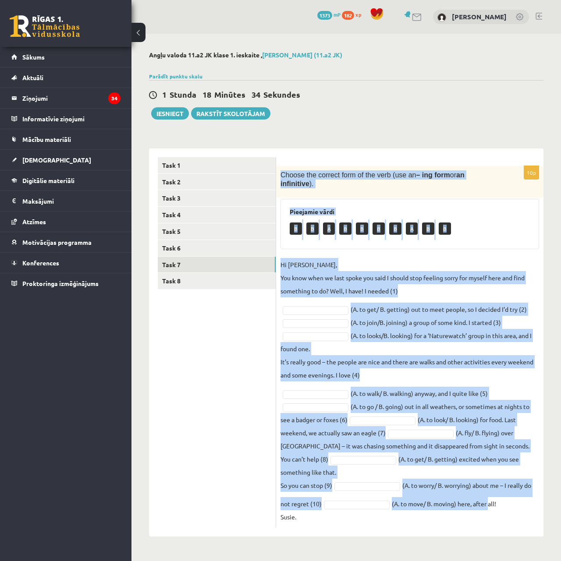
drag, startPoint x: 279, startPoint y: 173, endPoint x: 489, endPoint y: 481, distance: 373.1
click at [489, 481] on div "10p Choose the correct form of the verb (use an – ing form or an infinitive ). …" at bounding box center [409, 347] width 267 height 362
copy div "Choose the correct form of the verb (use an – ing form or an infinitive ). Piee…"
click at [468, 400] on fieldset "Hi Caroline, You know when we last spoke you said I should stop feeling sorry f…" at bounding box center [409, 391] width 259 height 266
click at [482, 374] on fieldset "Hi Caroline, You know when we last spoke you said I should stop feeling sorry f…" at bounding box center [409, 391] width 259 height 266
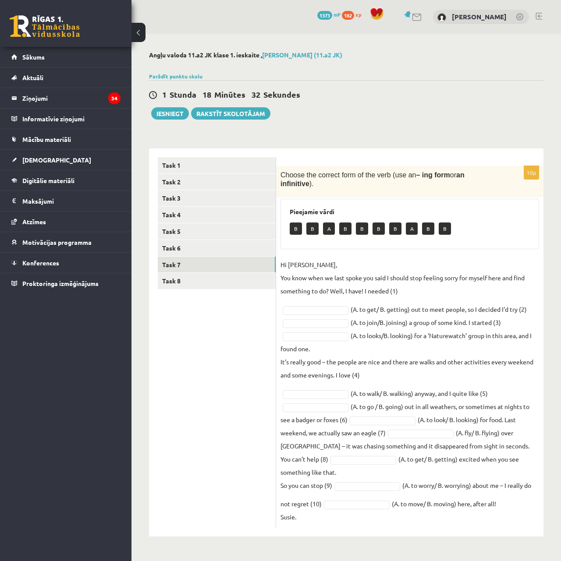
click at [482, 374] on fieldset "Hi Caroline, You know when we last spoke you said I should stop feeling sorry f…" at bounding box center [409, 391] width 259 height 266
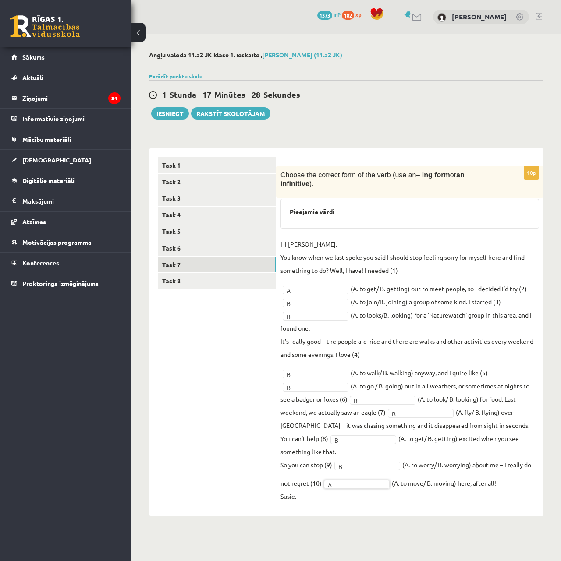
click at [354, 457] on fieldset "Hi Caroline, You know when we last spoke you said I should stop feeling sorry f…" at bounding box center [409, 370] width 259 height 266
click at [352, 474] on input "text" at bounding box center [358, 474] width 62 height 12
click at [188, 290] on ul "Task 1 Task 2 Task 3 Task 4 Task 5 Task 6 Task 7 Task 8" at bounding box center [217, 332] width 118 height 351
click at [187, 287] on link "Task 8" at bounding box center [217, 281] width 118 height 16
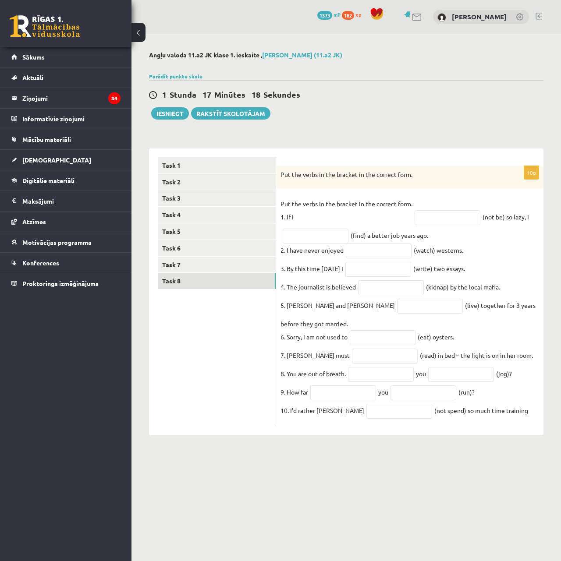
drag, startPoint x: 279, startPoint y: 169, endPoint x: 535, endPoint y: 506, distance: 423.1
click at [535, 506] on body "0 Dāvanas 1373 mP 182 xp Toms Vilnis Pujiņš Sākums Aktuāli Kā mācīties eSKOLĀ K…" at bounding box center [280, 280] width 561 height 561
copy div "Put the verbs in the bracket in the correct form. Put the verbs in the bracket …"
click at [435, 210] on input "text" at bounding box center [448, 217] width 66 height 15
click at [434, 213] on input "text" at bounding box center [448, 217] width 66 height 15
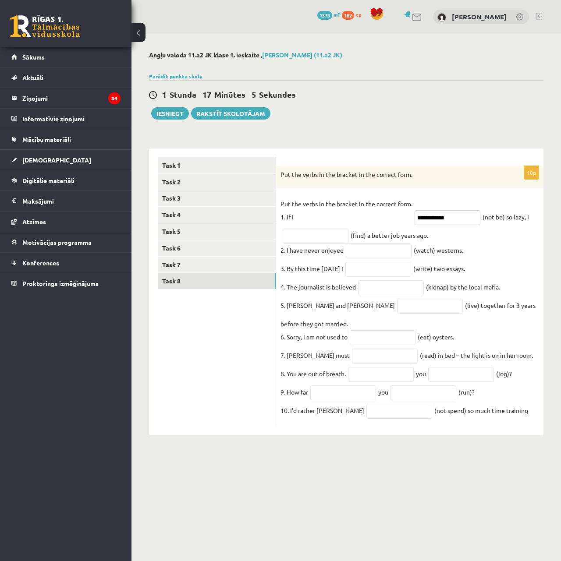
click at [422, 214] on input "**********" at bounding box center [448, 217] width 66 height 15
type input "**********"
click at [461, 239] on fieldset "**********" at bounding box center [409, 309] width 259 height 225
click at [316, 241] on input "text" at bounding box center [316, 236] width 66 height 15
type input "*******"
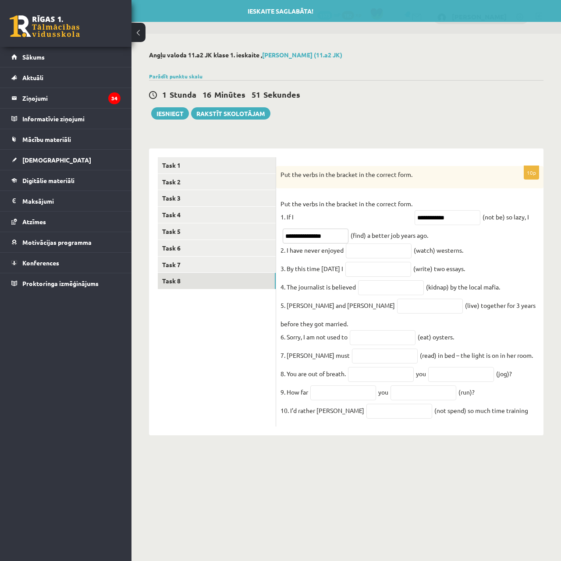
type input "**********"
click at [386, 259] on input "text" at bounding box center [379, 251] width 66 height 15
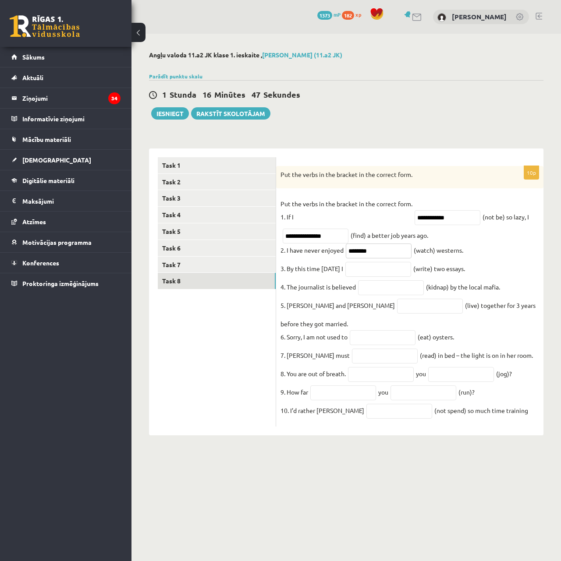
type input "********"
click at [366, 279] on fieldset "**********" at bounding box center [409, 309] width 259 height 225
click at [374, 272] on input "text" at bounding box center [378, 269] width 66 height 15
type input "**********"
click at [402, 288] on input "text" at bounding box center [391, 287] width 66 height 15
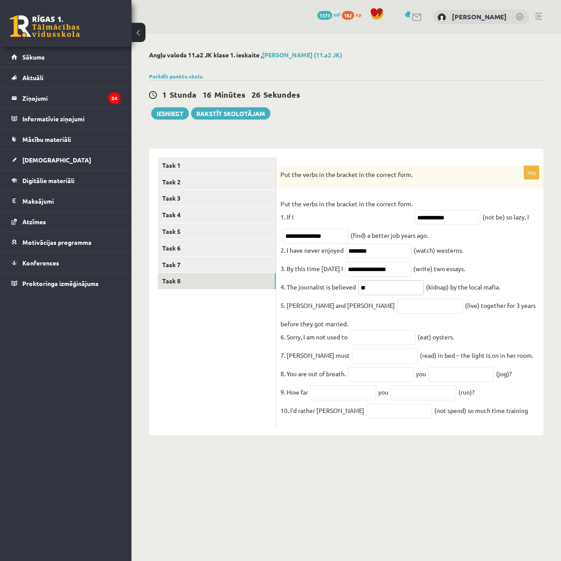
type input "*"
click at [358, 291] on input "**********" at bounding box center [391, 287] width 66 height 15
click at [370, 292] on input "**********" at bounding box center [391, 287] width 66 height 15
type input "**********"
click at [404, 310] on fieldset "**********" at bounding box center [409, 309] width 259 height 225
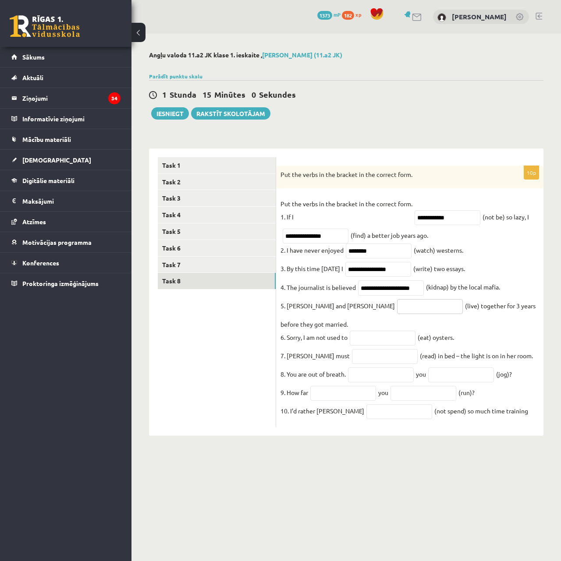
click at [397, 304] on input "text" at bounding box center [430, 306] width 66 height 15
type input "*********"
click at [384, 337] on input "text" at bounding box center [383, 338] width 66 height 15
type input "******"
drag, startPoint x: 359, startPoint y: 364, endPoint x: 380, endPoint y: 349, distance: 25.8
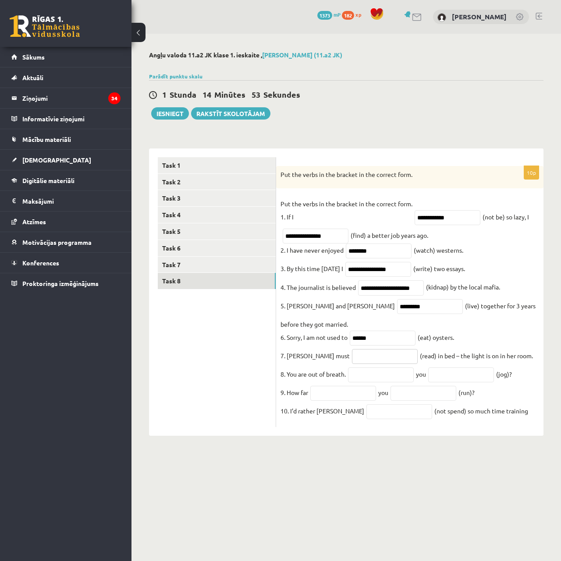
click at [358, 364] on input "text" at bounding box center [385, 356] width 66 height 15
type input "*"
type input "**********"
drag, startPoint x: 384, startPoint y: 388, endPoint x: 407, endPoint y: 386, distance: 22.9
click at [384, 383] on input "text" at bounding box center [381, 375] width 66 height 15
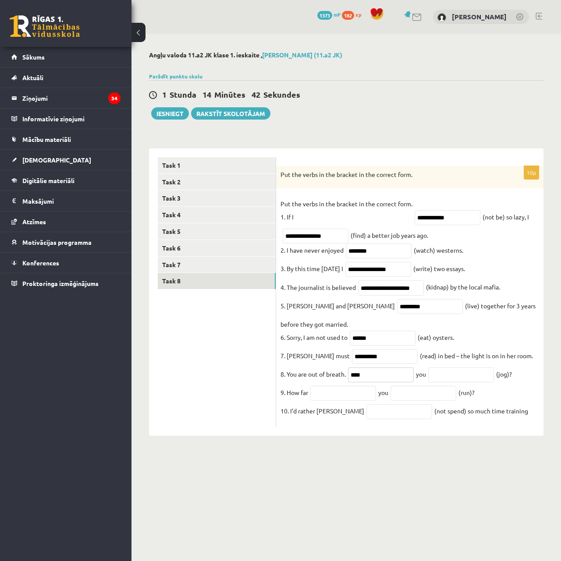
type input "****"
click at [465, 383] on input "text" at bounding box center [461, 375] width 66 height 15
type input "**********"
click at [342, 401] on input "text" at bounding box center [343, 393] width 66 height 15
type input "****"
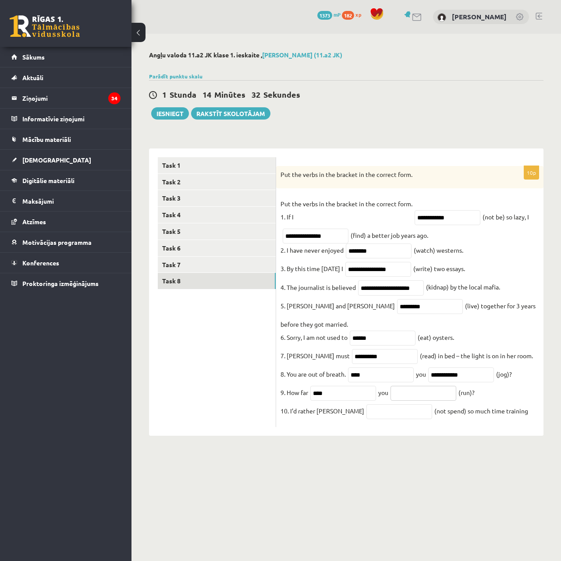
click at [421, 401] on input "text" at bounding box center [423, 393] width 66 height 15
type input "***"
click at [409, 427] on div "**********" at bounding box center [409, 296] width 267 height 261
click at [378, 418] on input "text" at bounding box center [399, 411] width 66 height 15
click at [390, 436] on div "**********" at bounding box center [409, 292] width 267 height 287
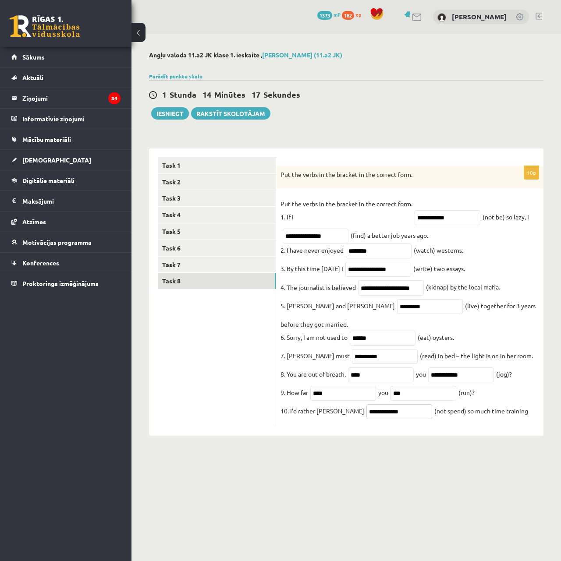
drag, startPoint x: 352, startPoint y: 422, endPoint x: 288, endPoint y: 422, distance: 64.0
click at [288, 422] on fieldset "**********" at bounding box center [409, 309] width 259 height 225
click at [366, 419] on input "**********" at bounding box center [399, 411] width 66 height 15
drag, startPoint x: 349, startPoint y: 419, endPoint x: 323, endPoint y: 420, distance: 25.9
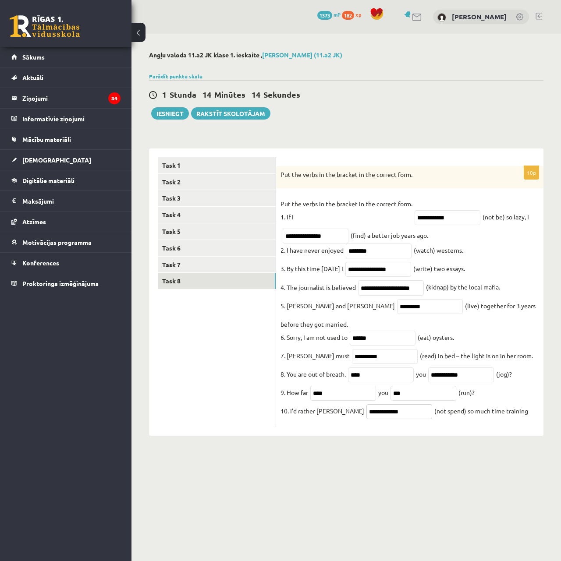
click at [323, 420] on fieldset "**********" at bounding box center [409, 309] width 259 height 225
type input "**********"
click at [449, 451] on div "Angļu valoda 11.a2 JK klase 1. ieskaite , Toms Vilnis Pujiņš (11.a2 JK) Parādīt…" at bounding box center [345, 244] width 429 height 420
click at [397, 417] on input "**********" at bounding box center [399, 411] width 66 height 15
click at [175, 116] on button "Iesniegt" at bounding box center [170, 113] width 38 height 12
